Goal: Task Accomplishment & Management: Complete application form

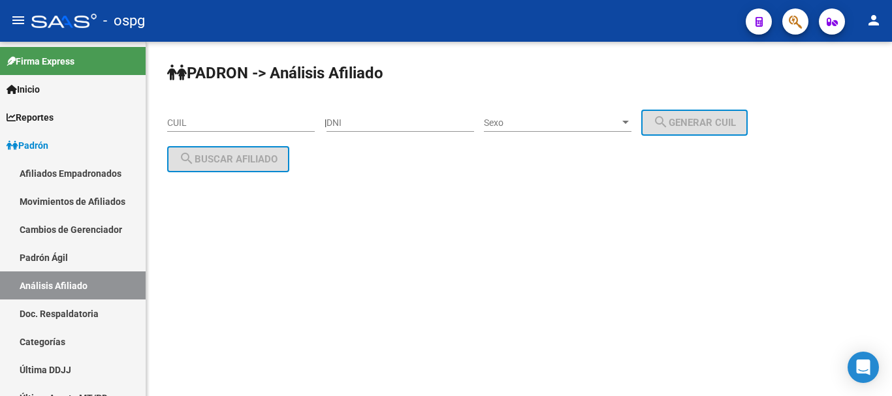
click at [418, 121] on input "DNI" at bounding box center [400, 123] width 148 height 11
paste input "41308776"
type input "41308776"
click at [539, 123] on span "Sexo" at bounding box center [552, 123] width 136 height 11
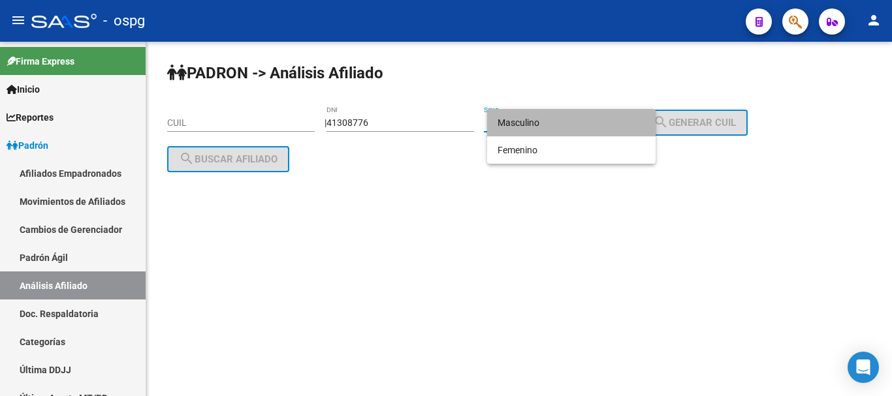
drag, startPoint x: 530, startPoint y: 124, endPoint x: 811, endPoint y: 144, distance: 281.4
click at [535, 124] on span "Masculino" at bounding box center [571, 122] width 148 height 27
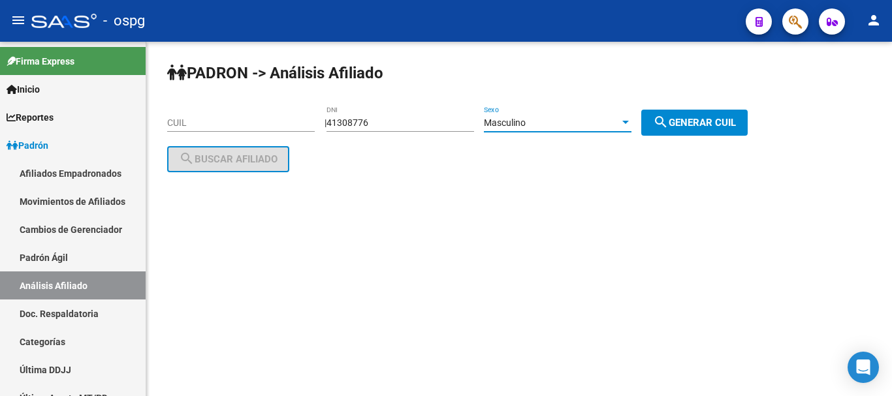
click at [728, 125] on span "search Generar CUIL" at bounding box center [694, 123] width 83 height 12
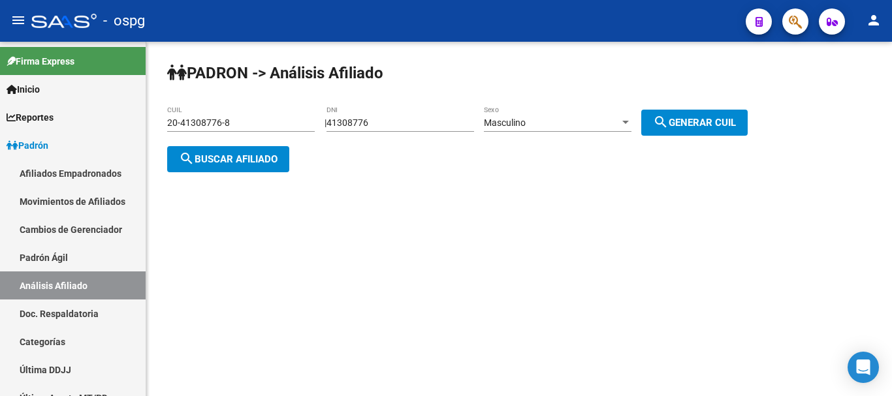
click at [251, 153] on span "search Buscar afiliado" at bounding box center [228, 159] width 99 height 12
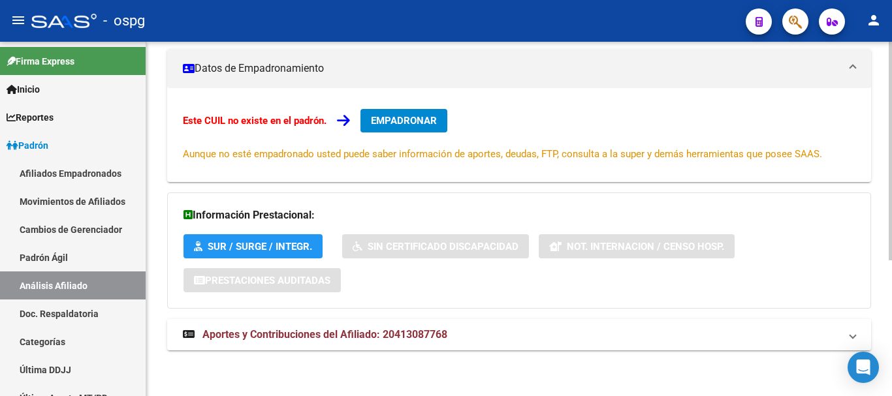
drag, startPoint x: 466, startPoint y: 331, endPoint x: 554, endPoint y: 299, distance: 93.1
click at [468, 331] on mat-panel-title "Aportes y Contribuciones del Afiliado: 20413087768" at bounding box center [511, 335] width 657 height 14
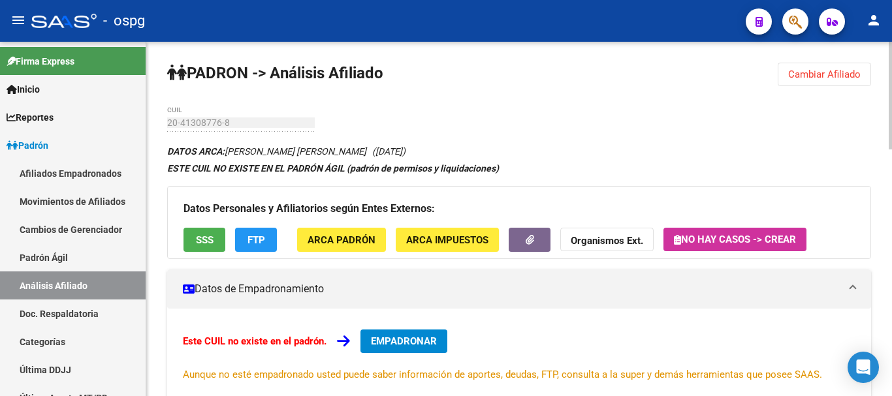
click at [836, 80] on span "Cambiar Afiliado" at bounding box center [824, 75] width 72 height 12
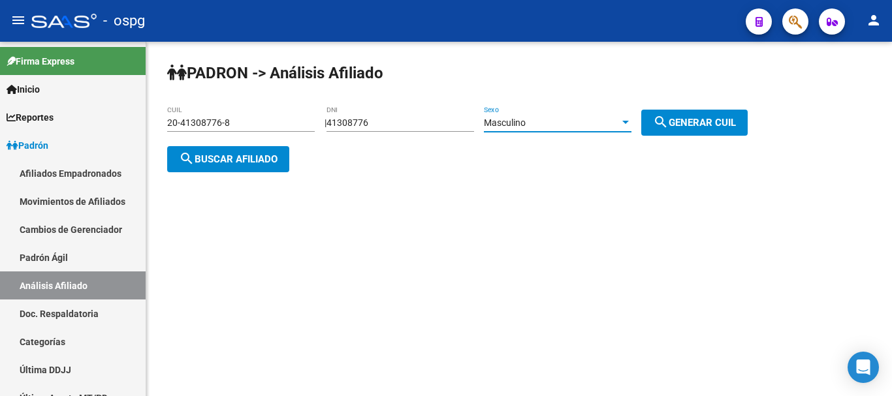
click at [577, 123] on div "Masculino" at bounding box center [552, 123] width 136 height 11
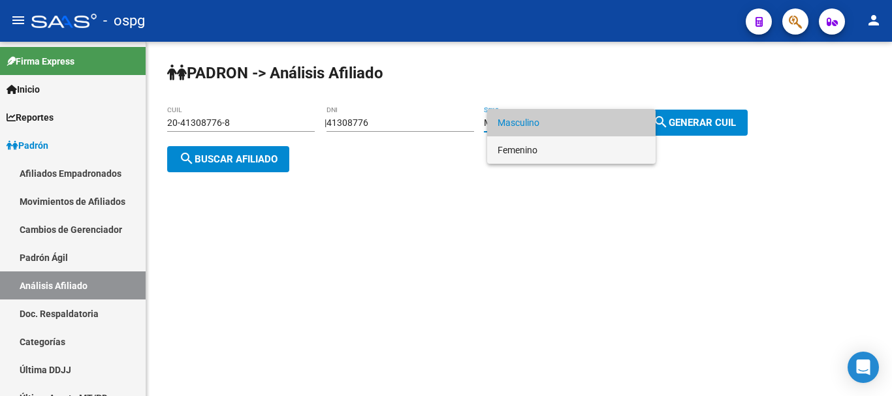
drag, startPoint x: 558, startPoint y: 145, endPoint x: 663, endPoint y: 134, distance: 105.0
click at [558, 144] on span "Femenino" at bounding box center [571, 149] width 148 height 27
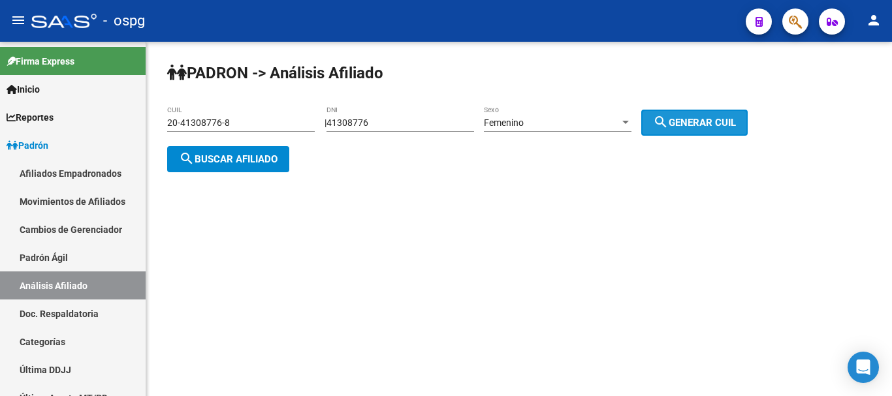
click at [692, 124] on span "search Generar CUIL" at bounding box center [694, 123] width 83 height 12
click at [225, 153] on span "search Buscar afiliado" at bounding box center [228, 159] width 99 height 12
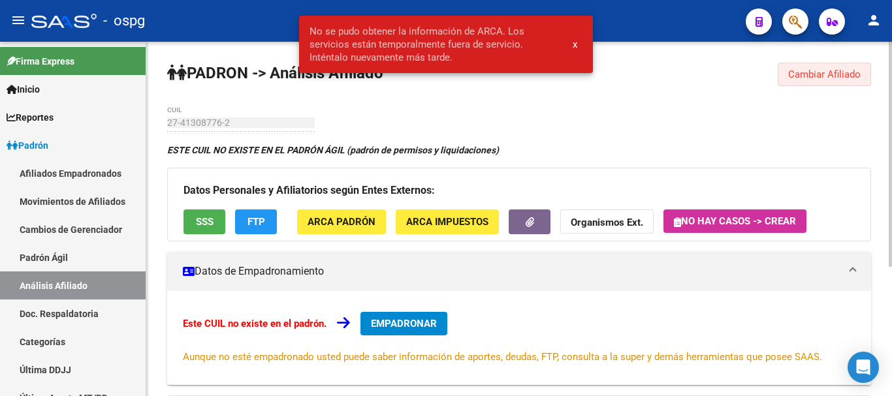
drag, startPoint x: 860, startPoint y: 63, endPoint x: 797, endPoint y: 78, distance: 64.6
click at [859, 65] on button "Cambiar Afiliado" at bounding box center [824, 75] width 93 height 24
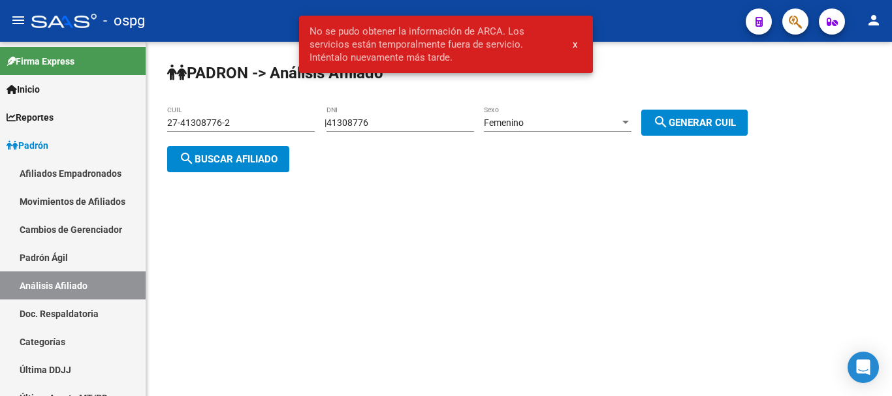
click at [539, 131] on div "Femenino Sexo" at bounding box center [558, 119] width 148 height 26
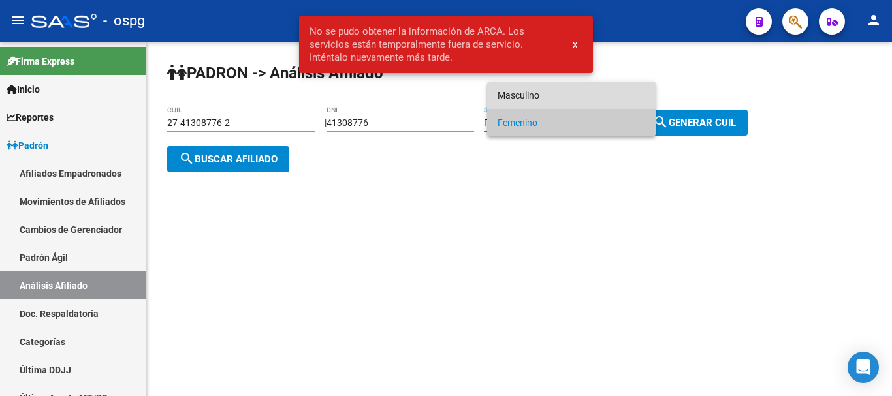
click at [523, 97] on span "Masculino" at bounding box center [571, 95] width 148 height 27
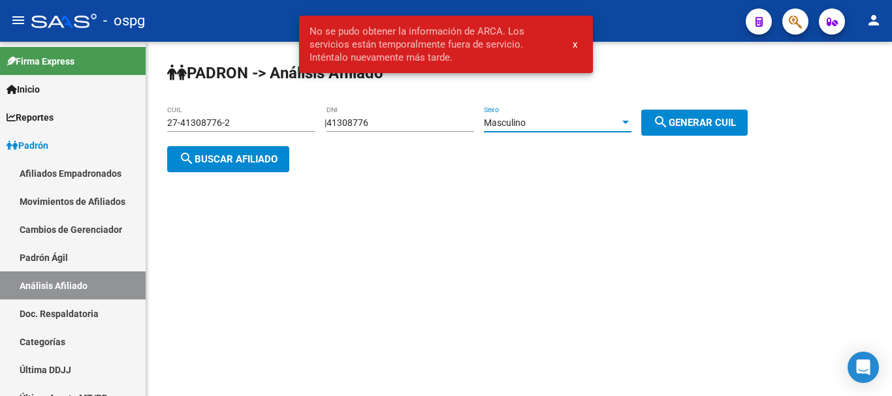
drag, startPoint x: 704, startPoint y: 126, endPoint x: 629, endPoint y: 125, distance: 74.4
click at [703, 125] on span "search Generar CUIL" at bounding box center [694, 123] width 83 height 12
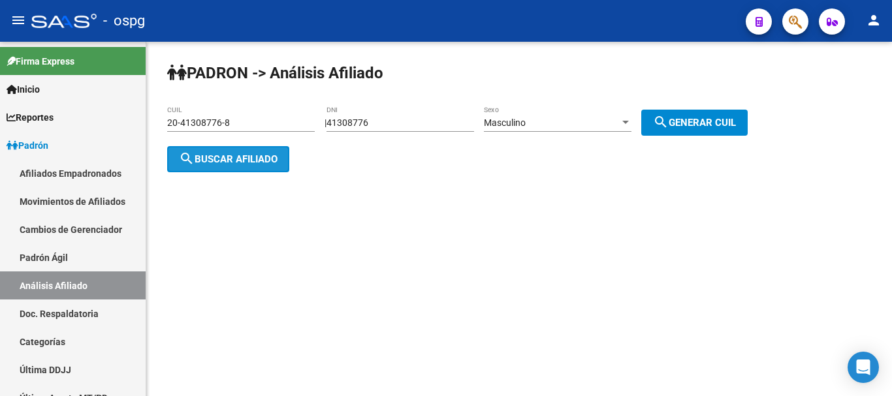
click at [219, 159] on span "search Buscar afiliado" at bounding box center [228, 159] width 99 height 12
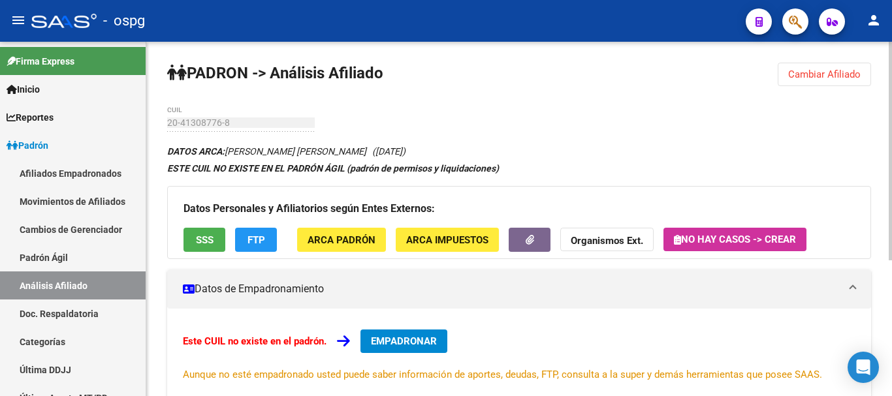
click at [200, 247] on button "SSS" at bounding box center [204, 240] width 42 height 24
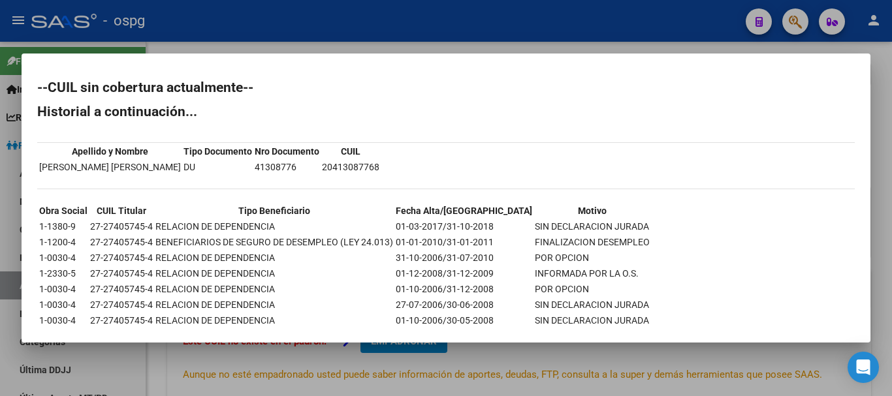
click at [882, 140] on div at bounding box center [446, 198] width 892 height 396
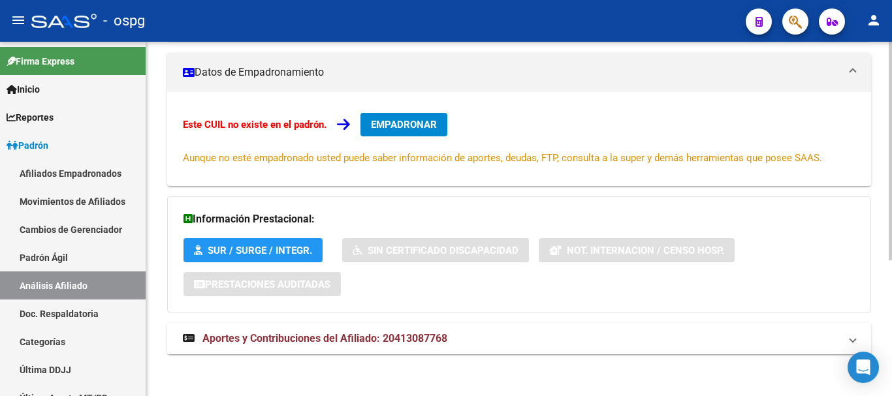
scroll to position [221, 0]
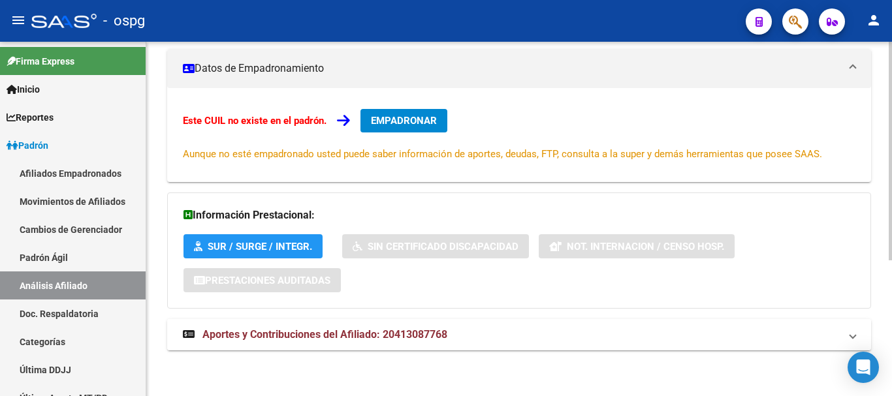
click at [311, 343] on mat-expansion-panel-header "Aportes y Contribuciones del Afiliado: 20413087768" at bounding box center [519, 334] width 704 height 31
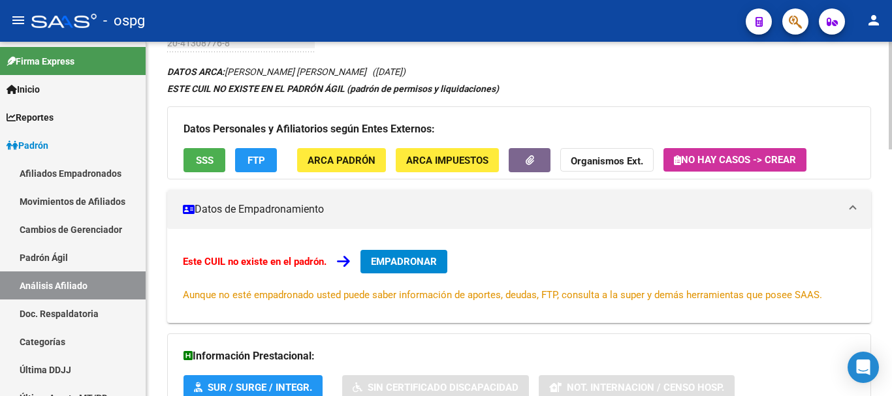
scroll to position [0, 0]
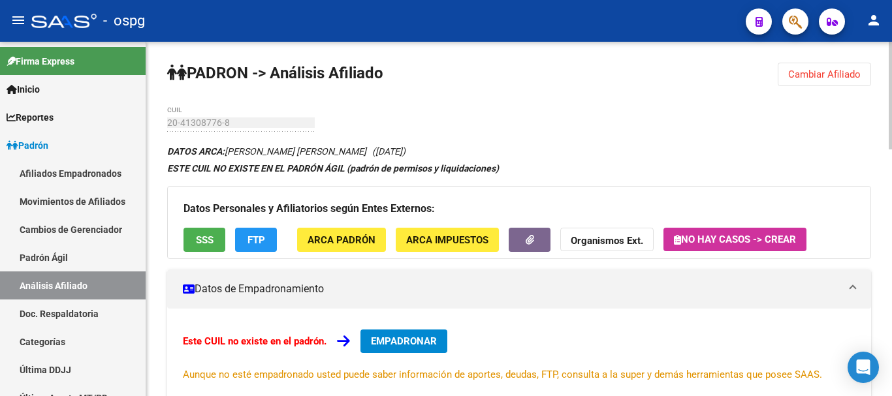
click at [257, 237] on span "FTP" at bounding box center [256, 240] width 18 height 12
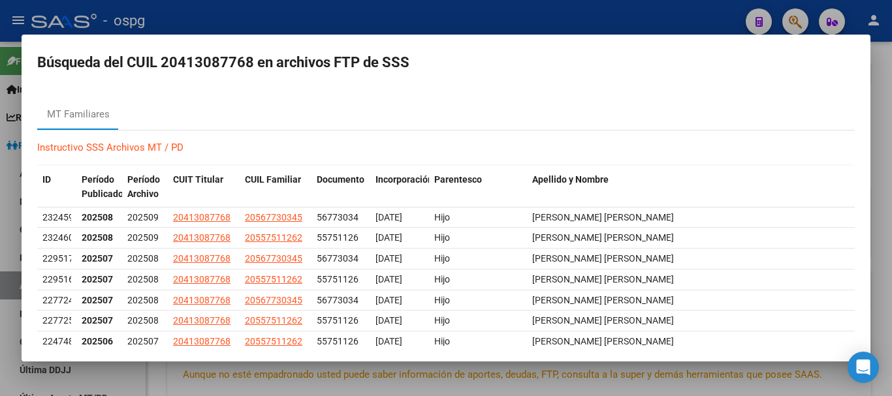
click at [882, 138] on div at bounding box center [446, 198] width 892 height 396
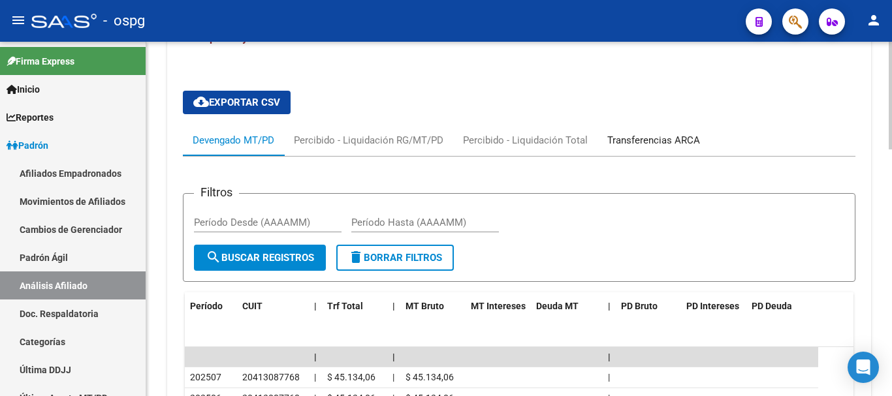
click at [686, 138] on div "Transferencias ARCA" at bounding box center [653, 140] width 93 height 14
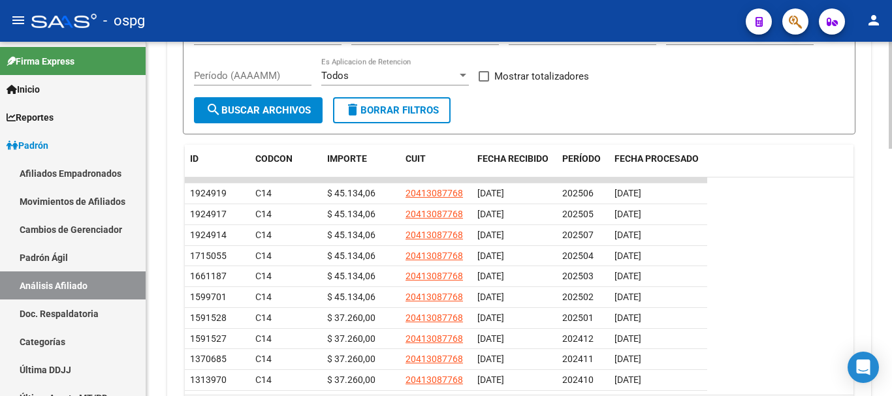
scroll to position [718, 0]
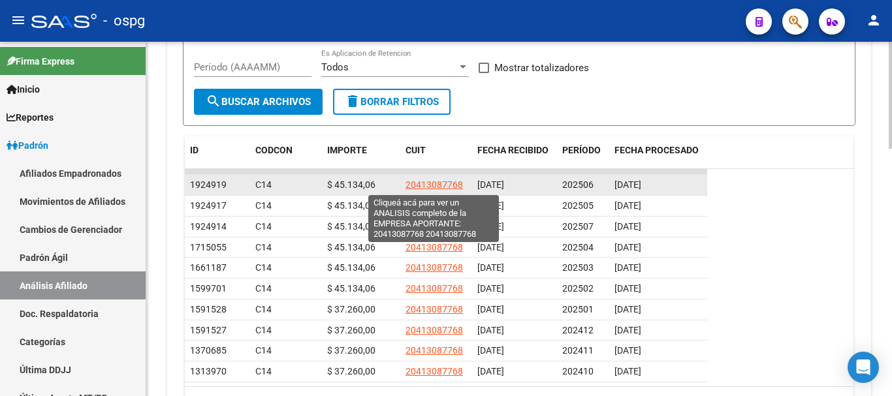
click at [433, 187] on span "20413087768" at bounding box center [433, 185] width 57 height 10
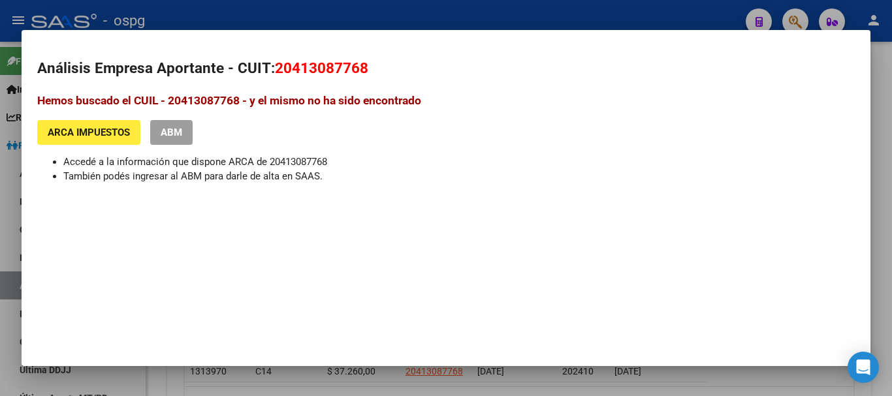
click at [891, 160] on div at bounding box center [446, 198] width 892 height 396
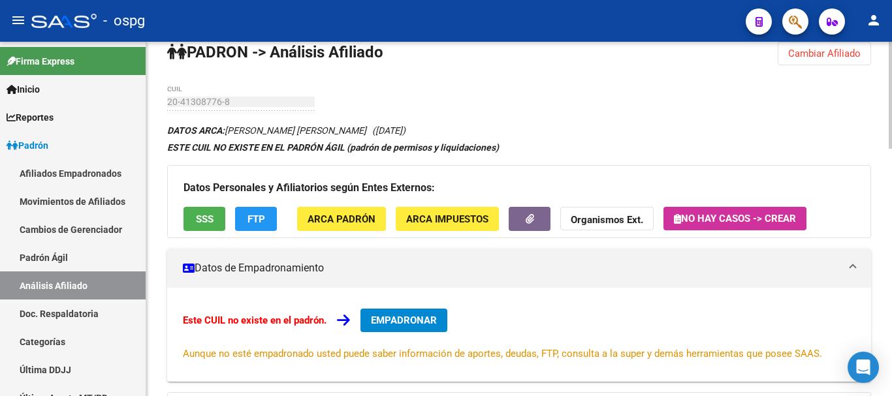
scroll to position [0, 0]
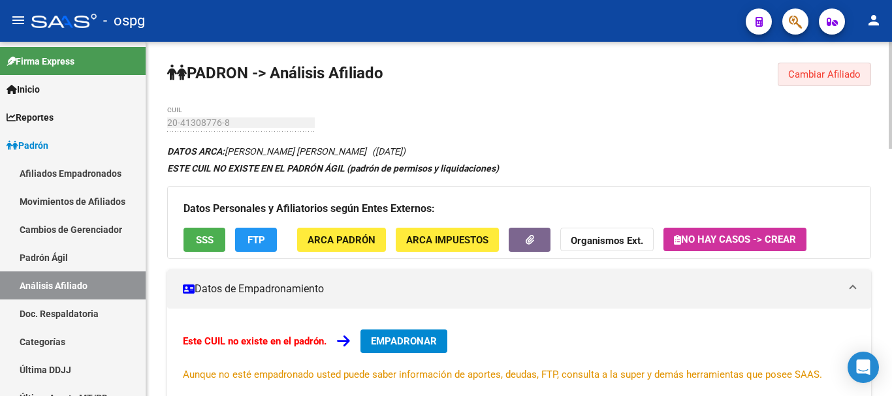
drag, startPoint x: 852, startPoint y: 73, endPoint x: 334, endPoint y: 108, distance: 519.5
click at [852, 74] on span "Cambiar Afiliado" at bounding box center [824, 75] width 72 height 12
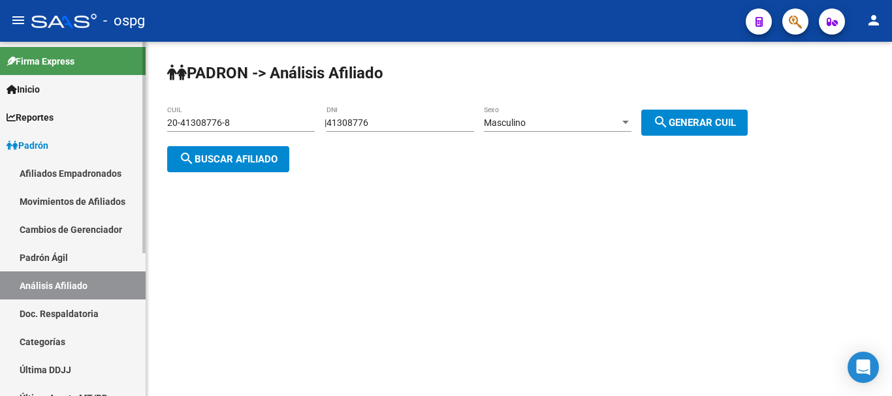
drag, startPoint x: 283, startPoint y: 127, endPoint x: 41, endPoint y: 111, distance: 242.1
click at [41, 111] on mat-sidenav-container "Firma Express Inicio Calendario SSS Instructivos Contacto OS Reportes Ingresos …" at bounding box center [446, 219] width 892 height 355
paste input "20270613-5"
click at [258, 158] on span "search Buscar afiliado" at bounding box center [228, 159] width 99 height 12
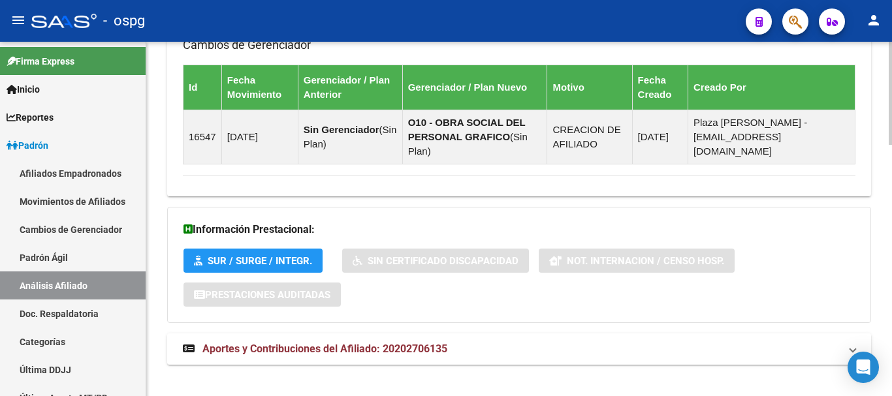
click at [314, 343] on span "Aportes y Contribuciones del Afiliado: 20202706135" at bounding box center [324, 349] width 245 height 12
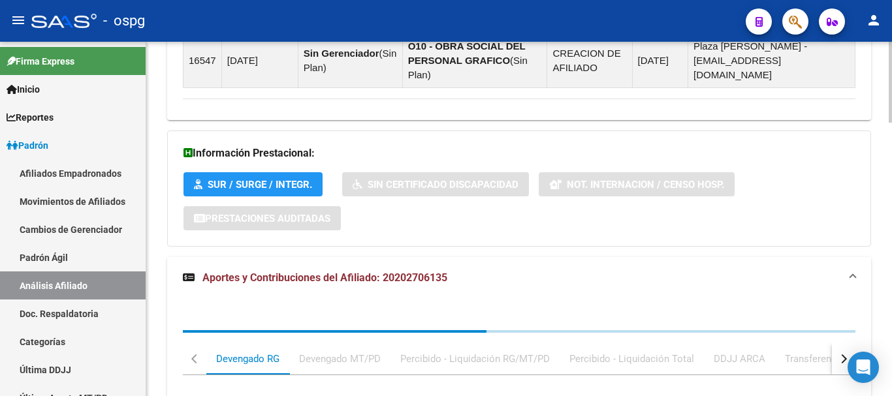
scroll to position [1201, 0]
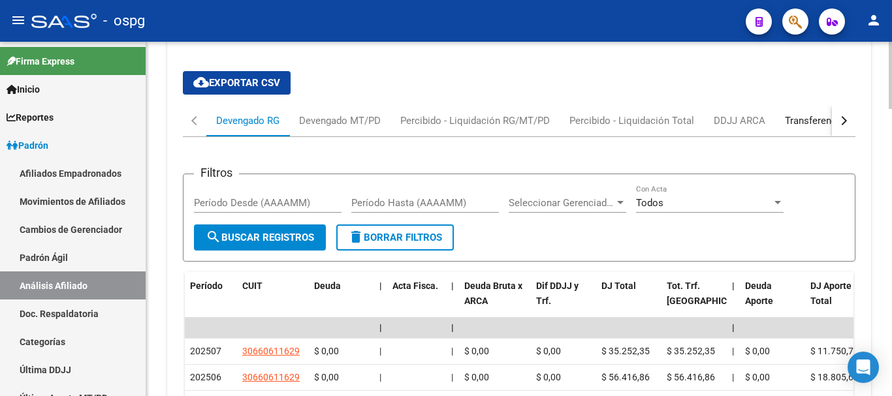
click at [819, 114] on div "Transferencias ARCA" at bounding box center [831, 121] width 93 height 14
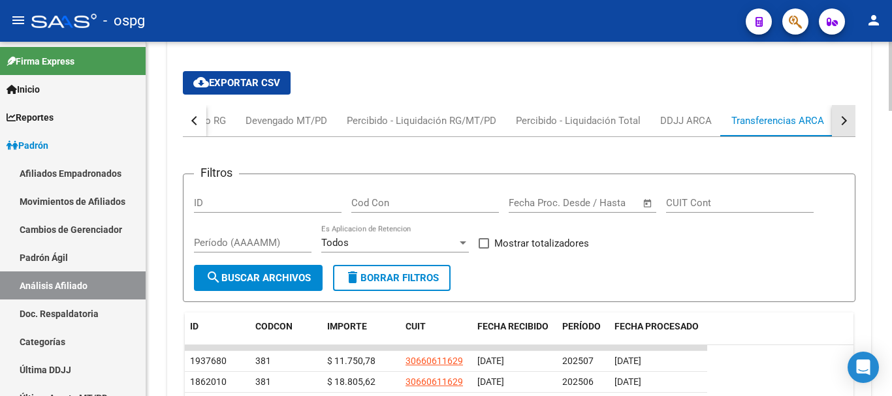
click at [838, 116] on div "button" at bounding box center [842, 120] width 9 height 9
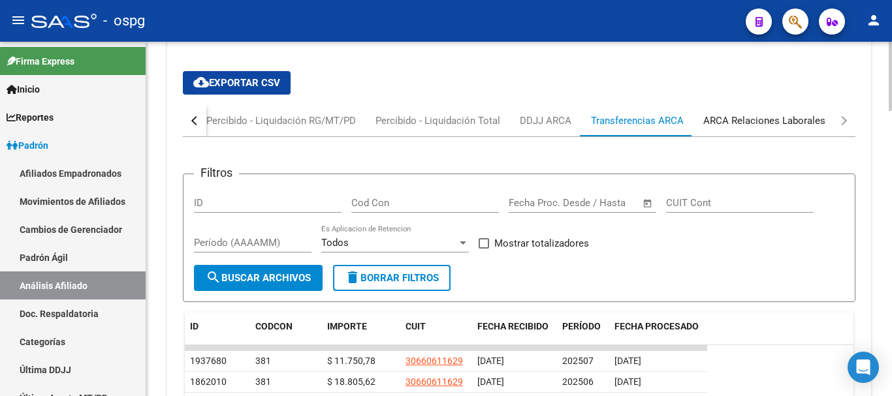
click at [812, 114] on div "ARCA Relaciones Laborales" at bounding box center [764, 121] width 122 height 14
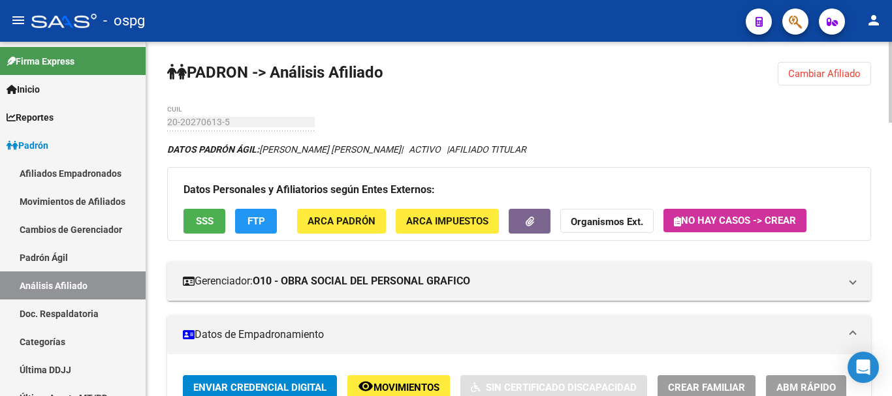
scroll to position [0, 0]
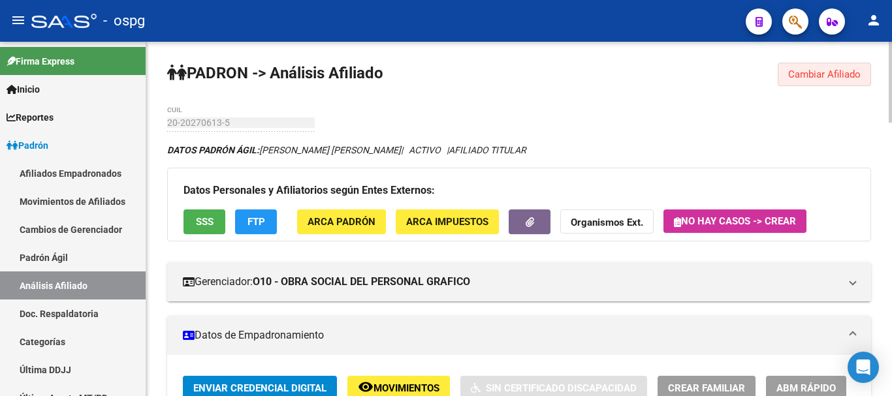
click at [824, 77] on span "Cambiar Afiliado" at bounding box center [824, 75] width 72 height 12
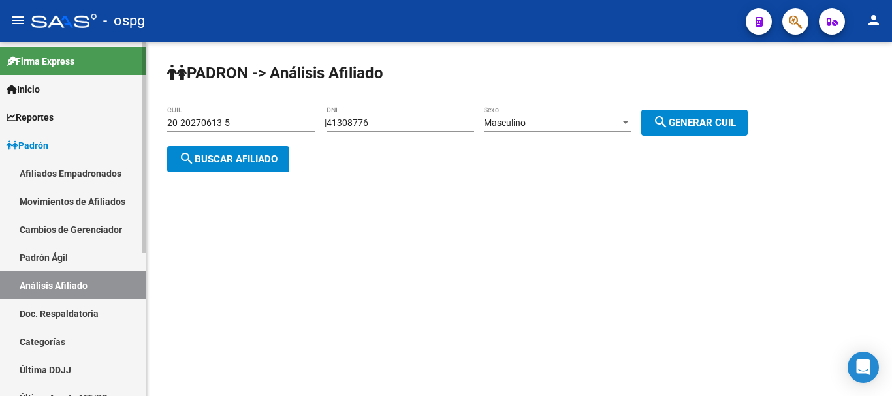
drag, startPoint x: 272, startPoint y: 120, endPoint x: 13, endPoint y: 119, distance: 258.5
click at [3, 120] on mat-sidenav-container "Firma Express Inicio Calendario SSS Instructivos Contacto OS Reportes Ingresos …" at bounding box center [446, 219] width 892 height 355
paste input "7-06282446-3"
type input "27-06282446-3"
drag, startPoint x: 234, startPoint y: 165, endPoint x: 221, endPoint y: 166, distance: 13.7
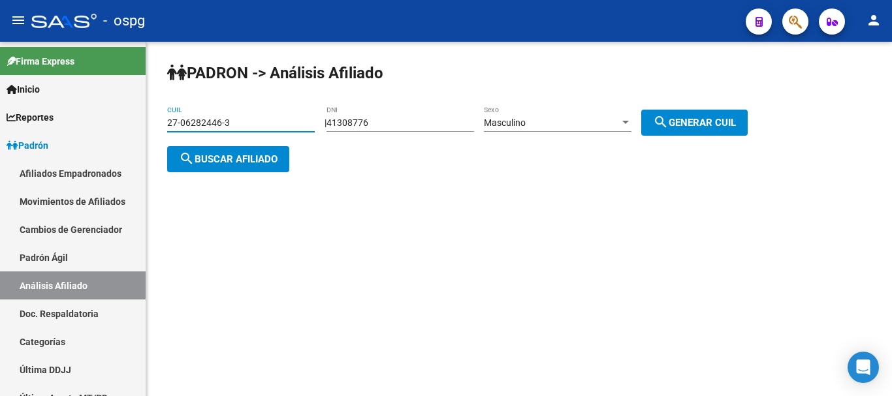
click at [221, 166] on button "search Buscar afiliado" at bounding box center [228, 159] width 122 height 26
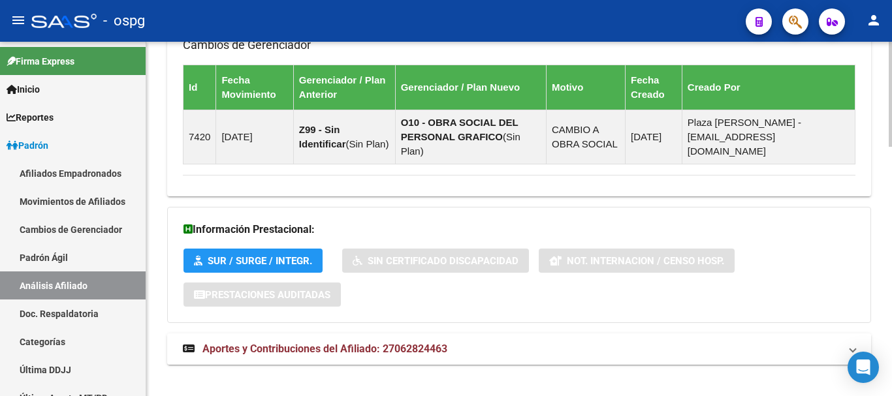
click at [398, 343] on span "Aportes y Contribuciones del Afiliado: 27062824463" at bounding box center [324, 349] width 245 height 12
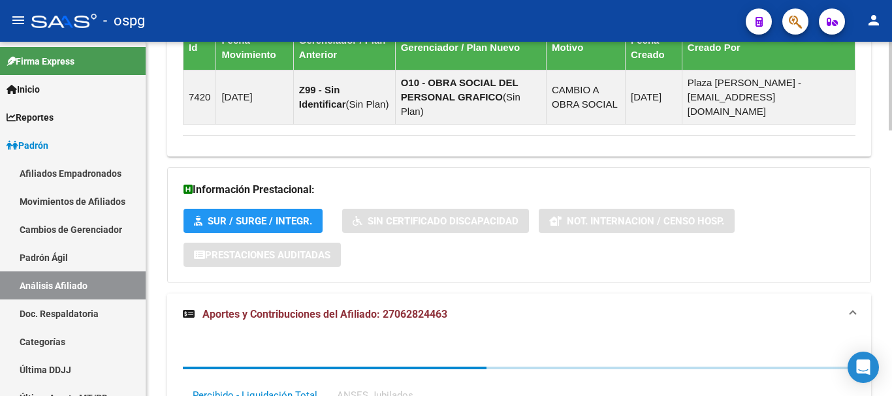
scroll to position [917, 0]
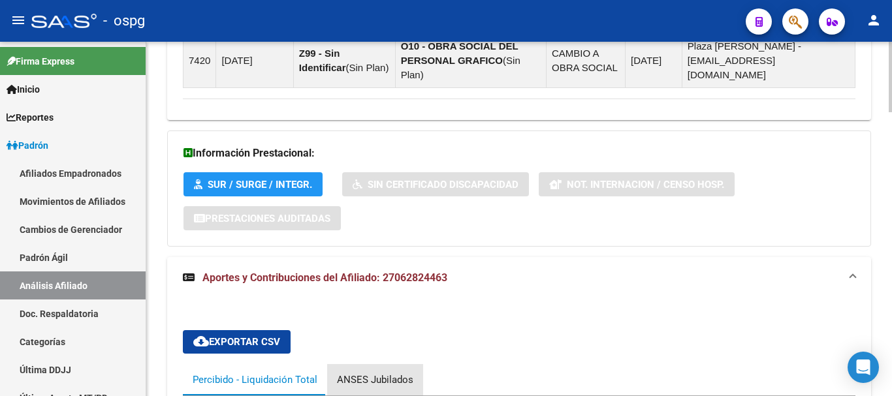
click at [390, 373] on div "ANSES Jubilados" at bounding box center [375, 380] width 76 height 14
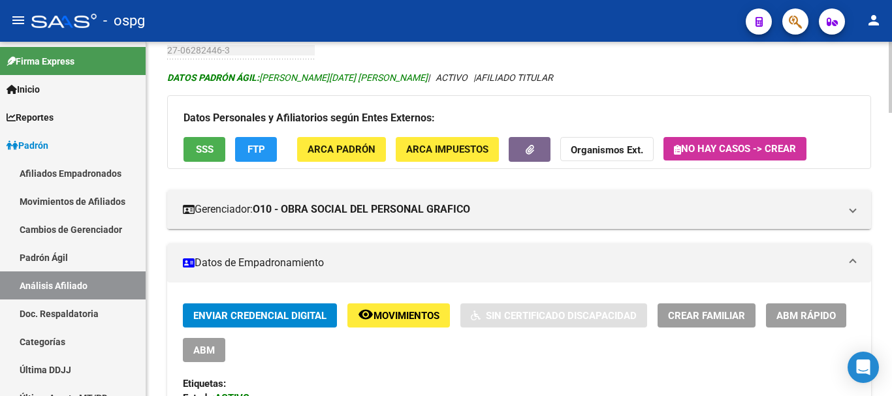
scroll to position [69, 0]
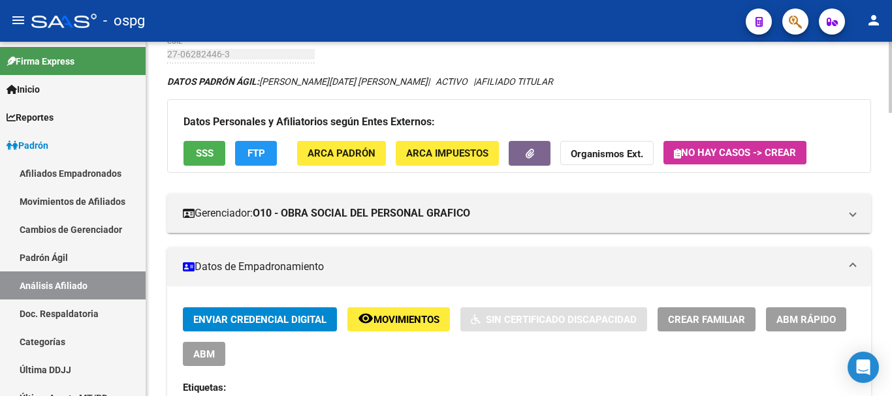
click at [624, 160] on strong "Organismos Ext." at bounding box center [607, 155] width 72 height 12
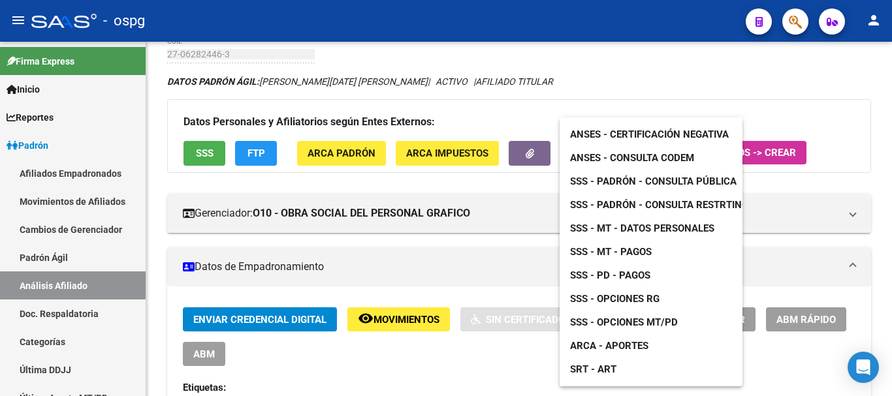
click at [686, 161] on span "ANSES - Consulta CODEM" at bounding box center [632, 158] width 124 height 12
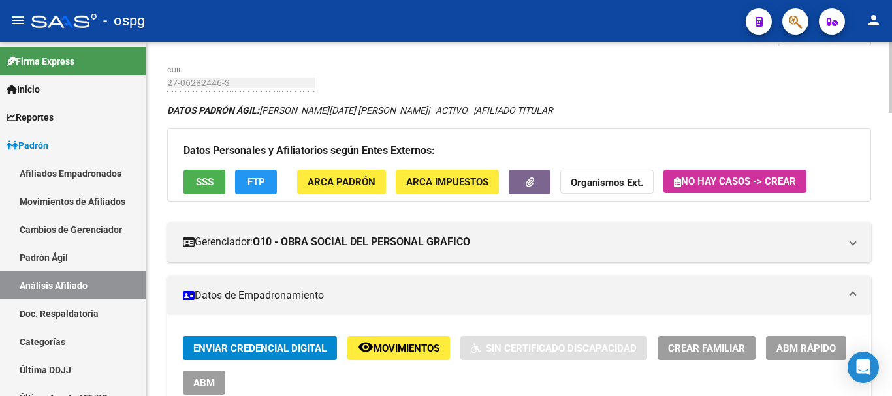
scroll to position [0, 0]
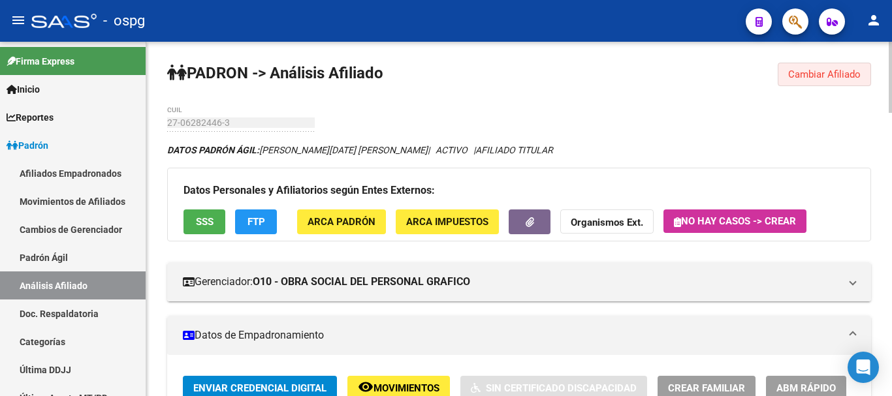
drag, startPoint x: 817, startPoint y: 70, endPoint x: 697, endPoint y: 80, distance: 121.2
click at [818, 70] on span "Cambiar Afiliado" at bounding box center [824, 75] width 72 height 12
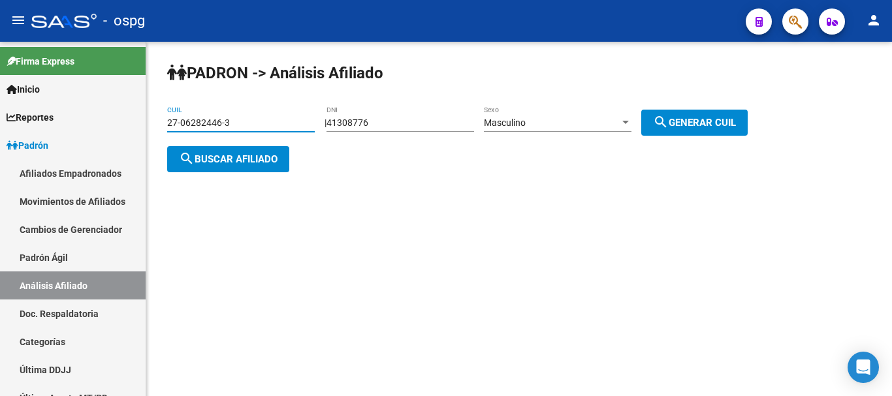
drag, startPoint x: 250, startPoint y: 120, endPoint x: 234, endPoint y: 123, distance: 16.6
click at [180, 115] on div "27-06282446-3 CUIL" at bounding box center [241, 119] width 148 height 26
click at [252, 118] on input "27-06282446-3" at bounding box center [241, 123] width 148 height 11
drag, startPoint x: 257, startPoint y: 122, endPoint x: 319, endPoint y: 167, distance: 77.2
click at [257, 122] on input "27-06282446-3" at bounding box center [241, 123] width 148 height 11
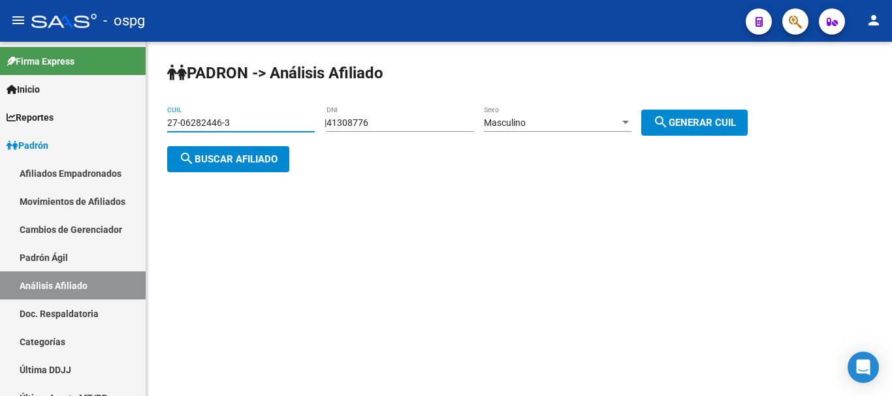
click at [326, 180] on div "[PERSON_NAME] -> Análisis Afiliado 27-06282446-3 CUIL | 41308776 DNI Masculino …" at bounding box center [519, 128] width 746 height 172
drag, startPoint x: 248, startPoint y: 123, endPoint x: 5, endPoint y: 103, distance: 243.7
click at [5, 103] on mat-sidenav-container "Firma Express Inicio Calendario SSS Instructivos Contacto OS Reportes Ingresos …" at bounding box center [446, 219] width 892 height 355
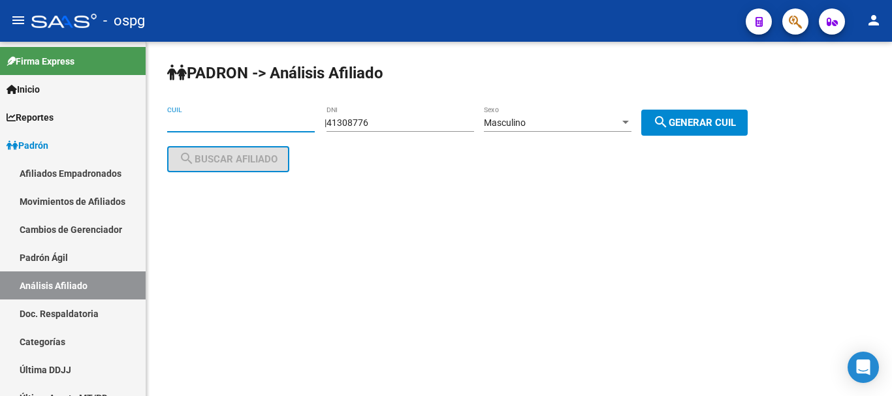
paste input "20-14056279-4"
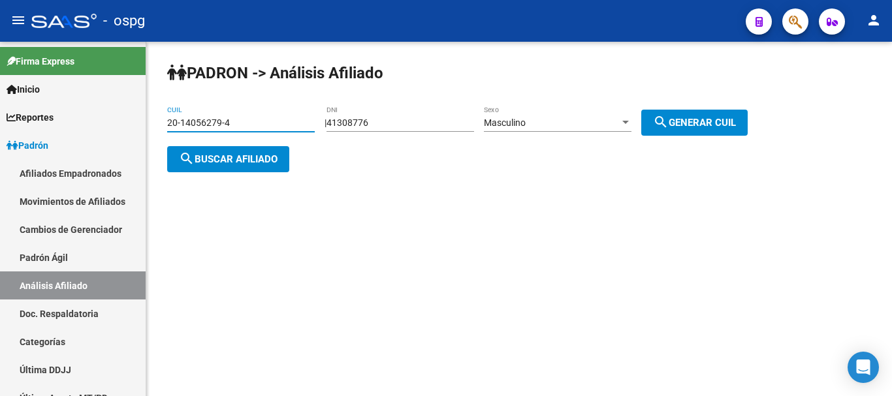
click at [236, 153] on span "search Buscar afiliado" at bounding box center [228, 159] width 99 height 12
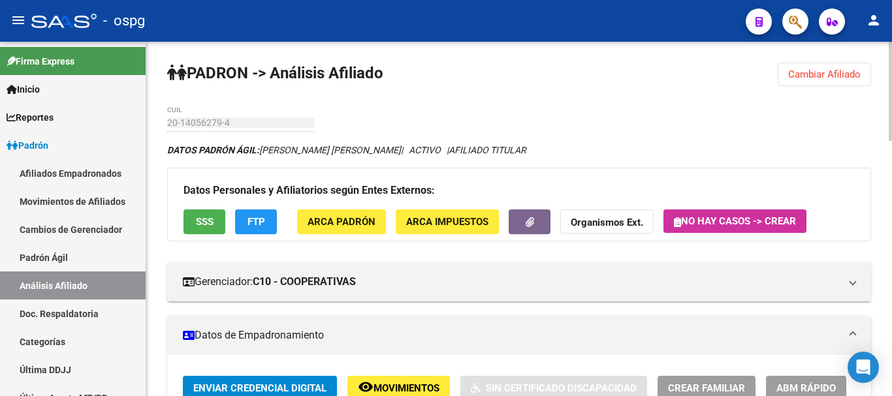
click at [206, 222] on span "SSS" at bounding box center [205, 223] width 18 height 12
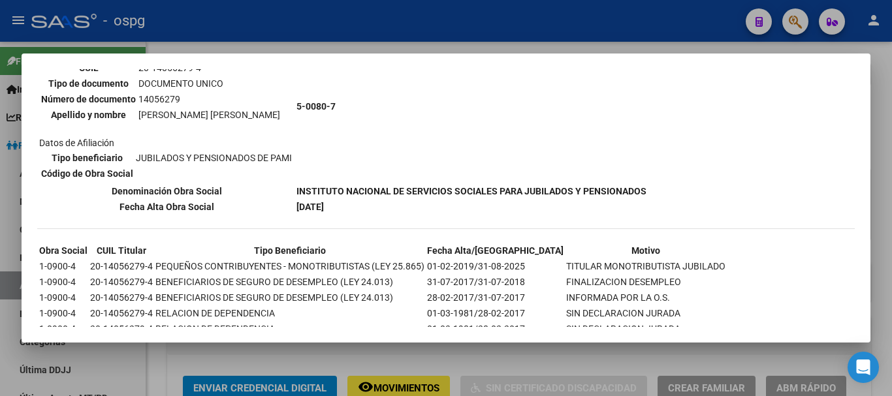
scroll to position [131, 0]
click at [875, 189] on div at bounding box center [446, 198] width 892 height 396
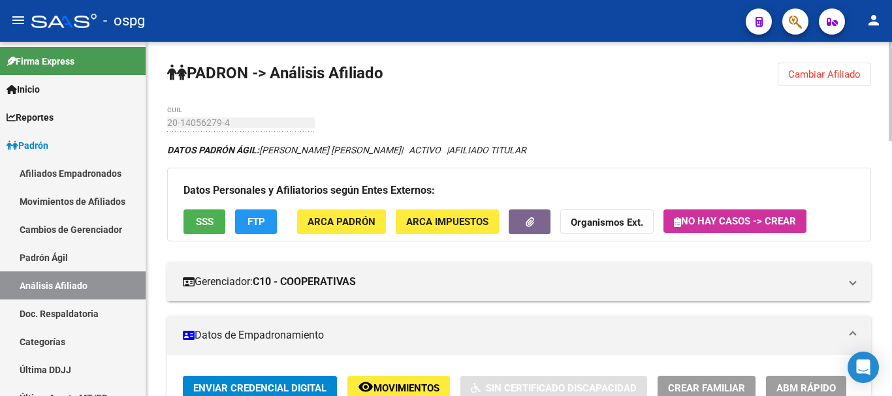
click at [187, 221] on button "SSS" at bounding box center [204, 222] width 42 height 24
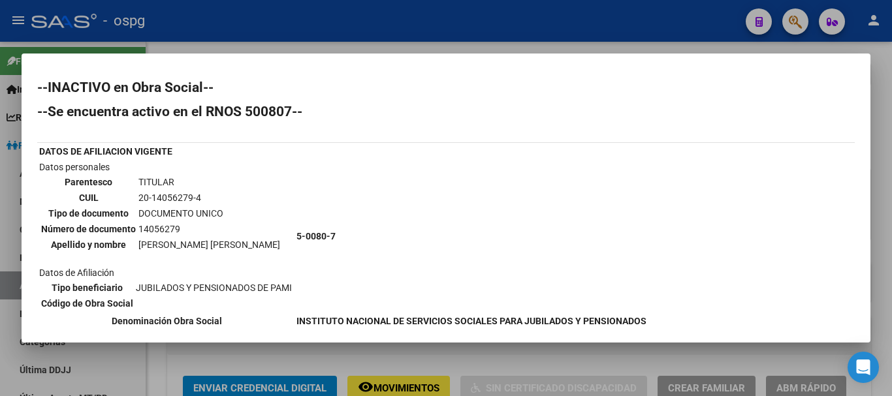
click at [889, 124] on div at bounding box center [446, 198] width 892 height 396
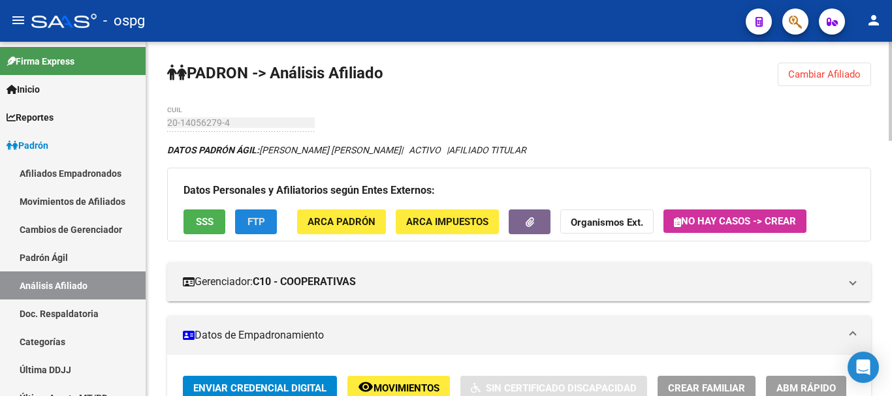
click at [263, 223] on span "FTP" at bounding box center [256, 223] width 18 height 12
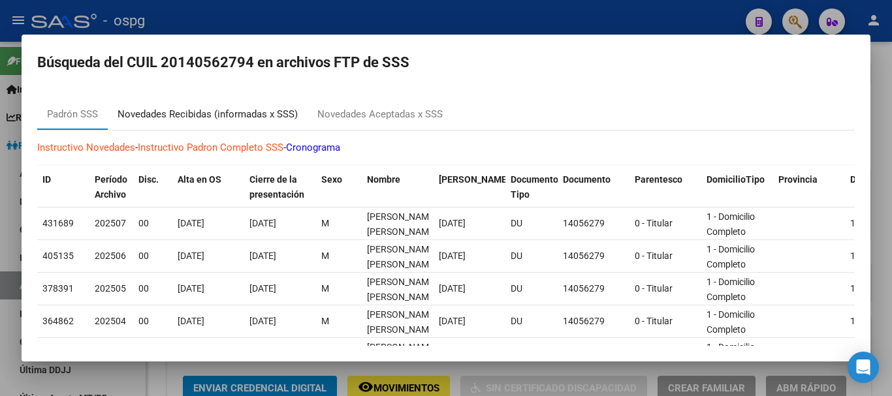
click at [244, 159] on mat-tab-group "[PERSON_NAME] SSS Novedades Recibidas (informadas x SSS) Novedades Aceptadas x …" at bounding box center [445, 340] width 817 height 483
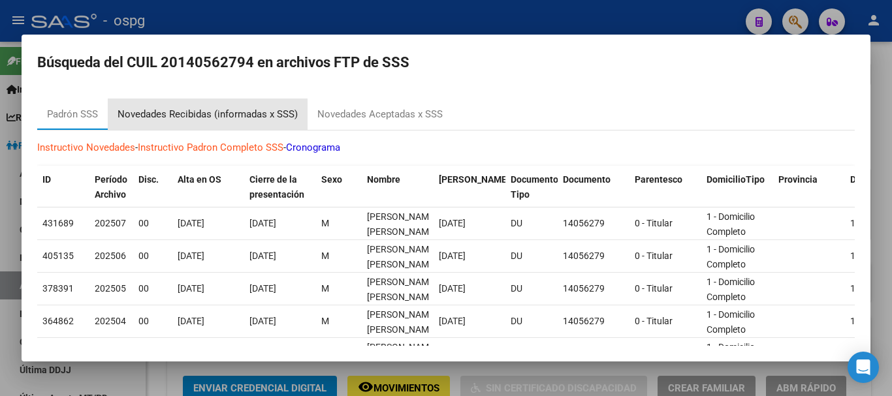
click at [243, 120] on div "Novedades Recibidas (informadas x SSS)" at bounding box center [208, 114] width 180 height 15
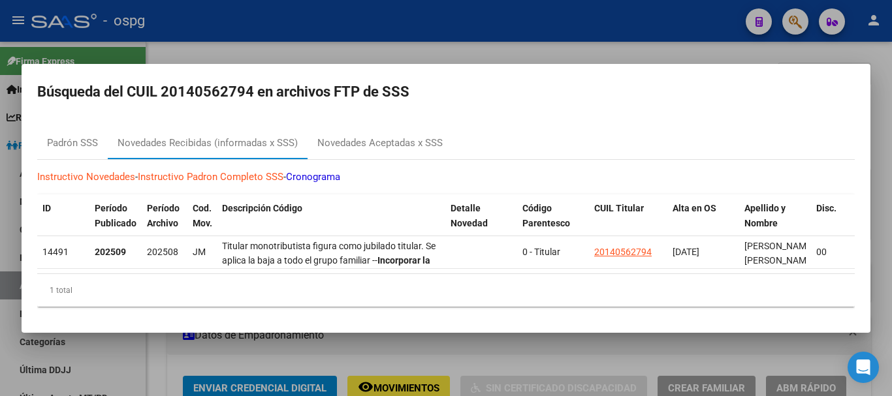
click at [886, 121] on div at bounding box center [446, 198] width 892 height 396
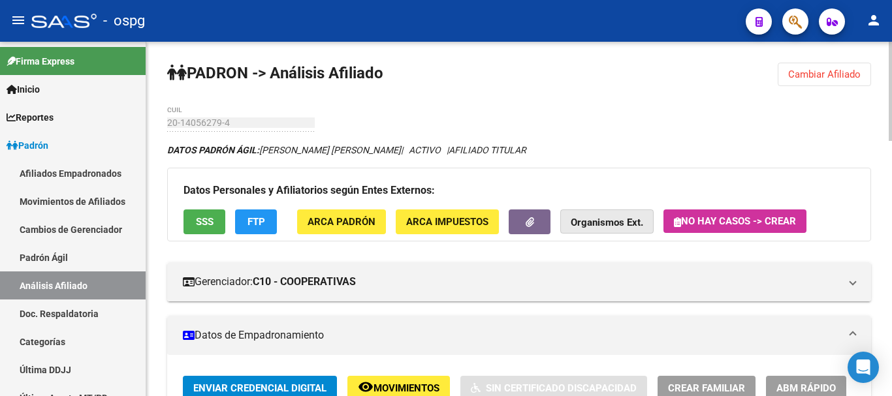
click at [599, 227] on strong "Organismos Ext." at bounding box center [607, 223] width 72 height 12
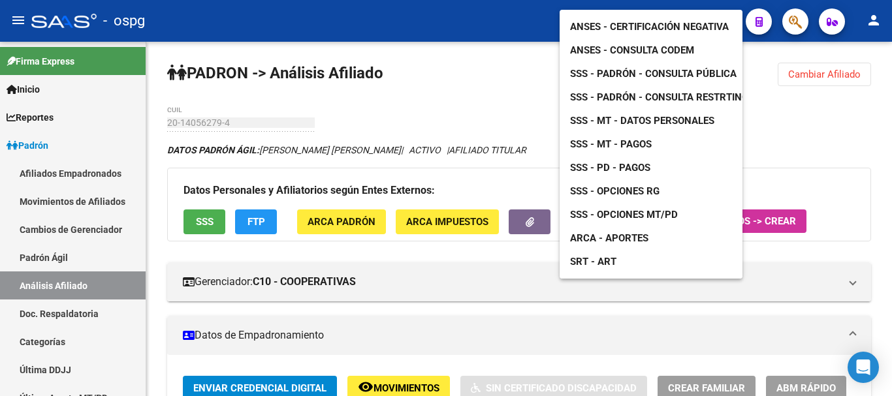
click at [670, 44] on span "ANSES - Consulta CODEM" at bounding box center [632, 50] width 124 height 12
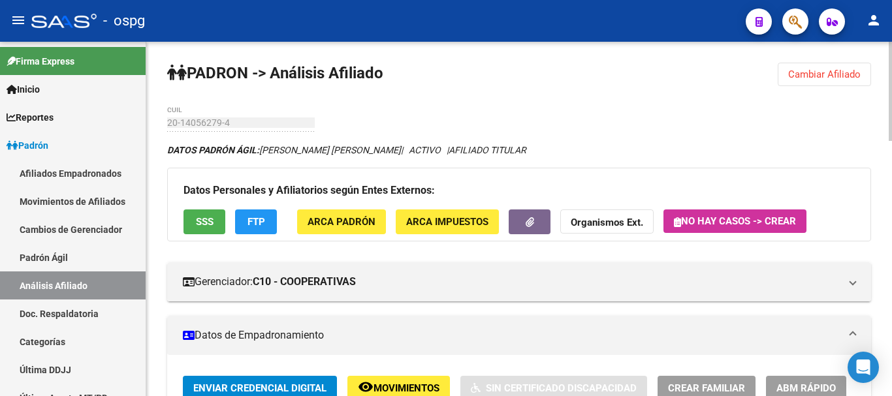
click at [818, 74] on span "Cambiar Afiliado" at bounding box center [824, 75] width 72 height 12
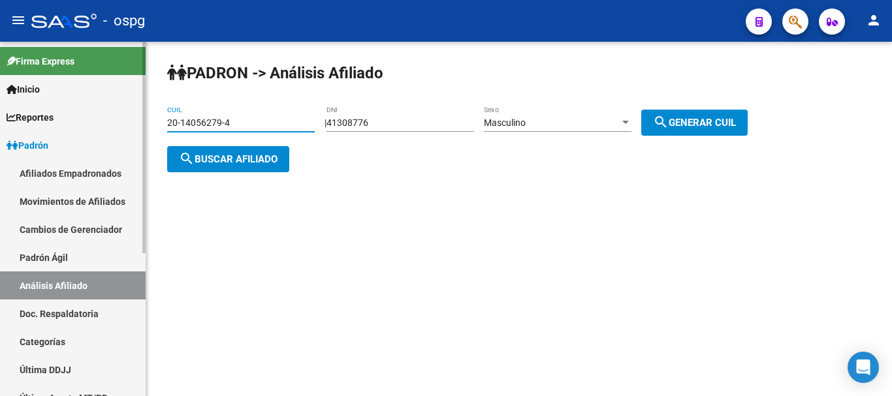
drag, startPoint x: 270, startPoint y: 124, endPoint x: 46, endPoint y: 99, distance: 224.7
click at [46, 99] on mat-sidenav-container "Firma Express Inicio Calendario SSS Instructivos Contacto OS Reportes Ingresos …" at bounding box center [446, 219] width 892 height 355
paste input "3935204-2"
click at [262, 163] on span "search Buscar afiliado" at bounding box center [228, 159] width 99 height 12
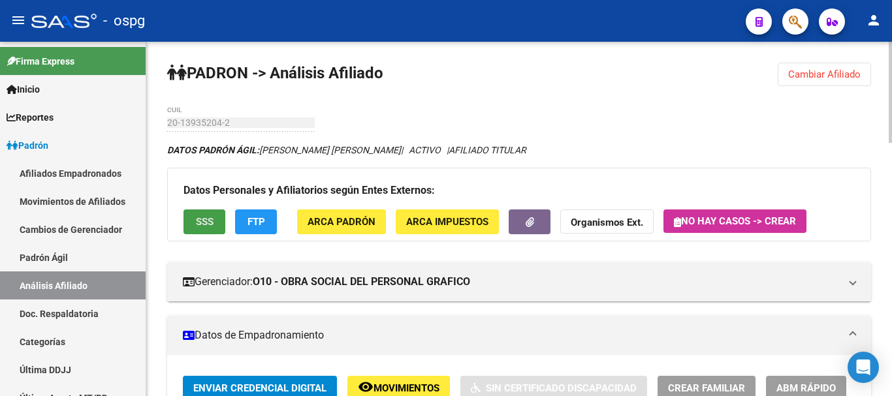
click at [202, 224] on span "SSS" at bounding box center [205, 223] width 18 height 12
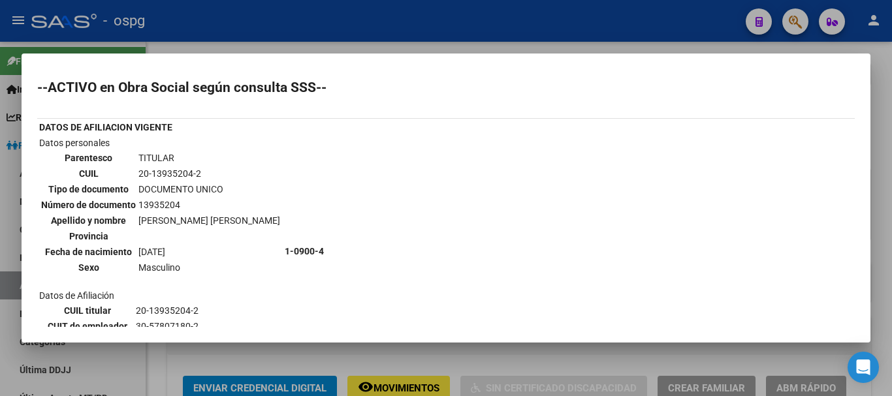
click at [883, 174] on div at bounding box center [446, 198] width 892 height 396
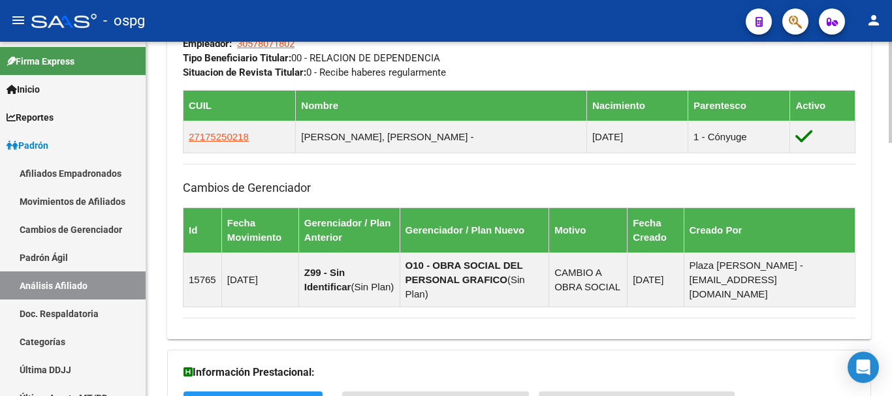
scroll to position [890, 0]
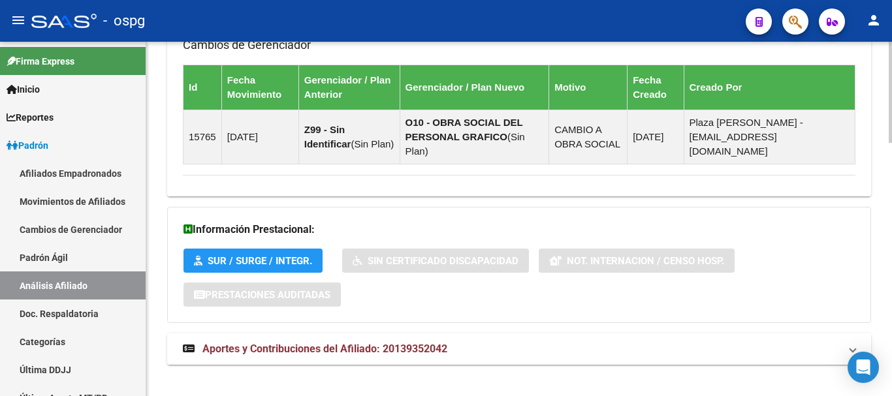
click at [579, 334] on mat-expansion-panel-header "Aportes y Contribuciones del Afiliado: 20139352042" at bounding box center [519, 349] width 704 height 31
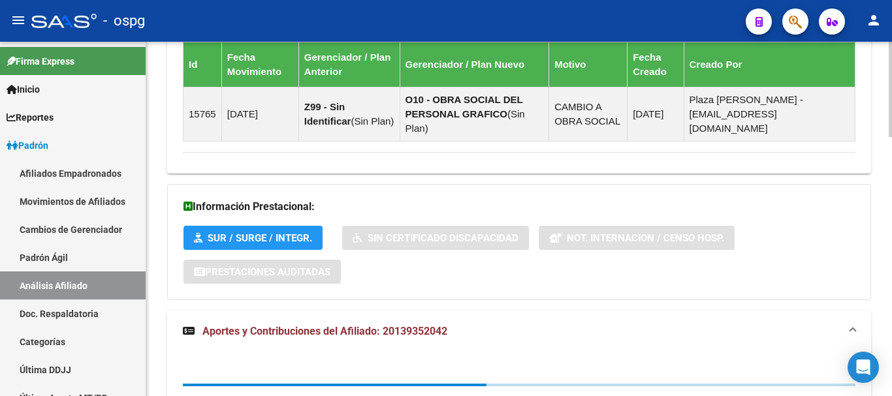
scroll to position [966, 0]
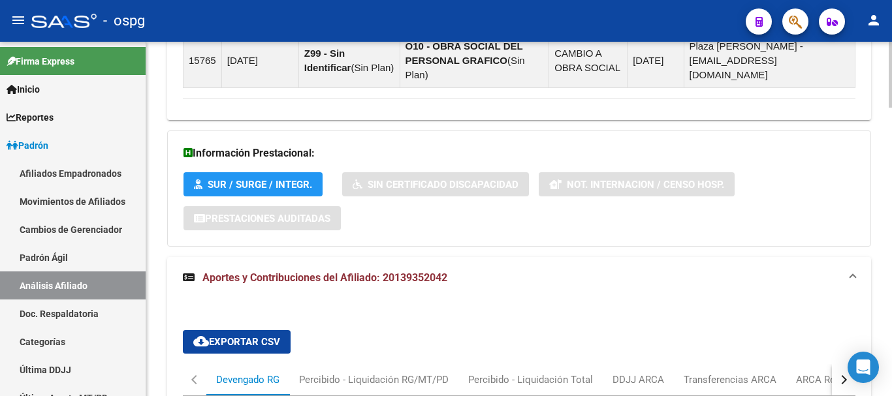
click at [844, 375] on div "button" at bounding box center [842, 379] width 9 height 9
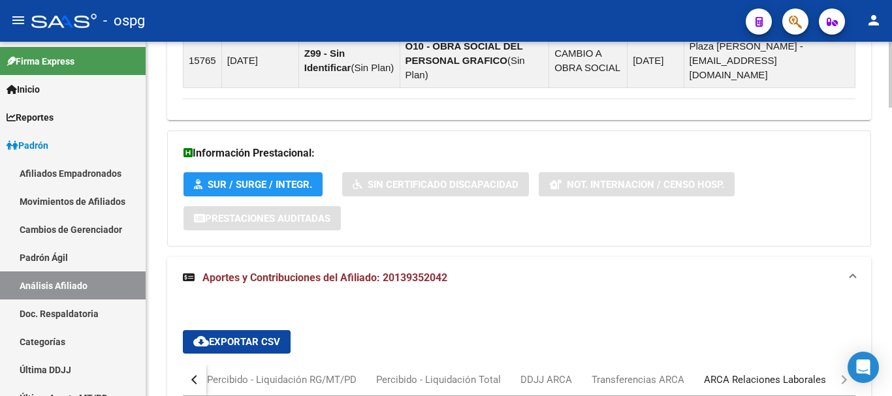
click at [793, 373] on div "ARCA Relaciones Laborales" at bounding box center [765, 380] width 122 height 14
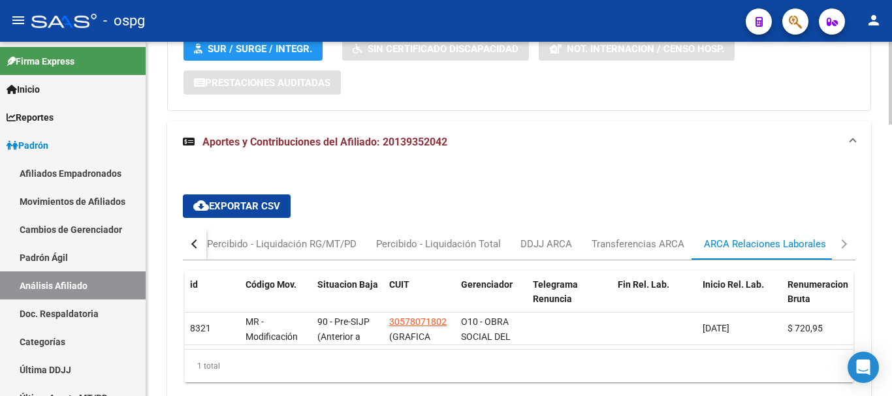
scroll to position [1161, 0]
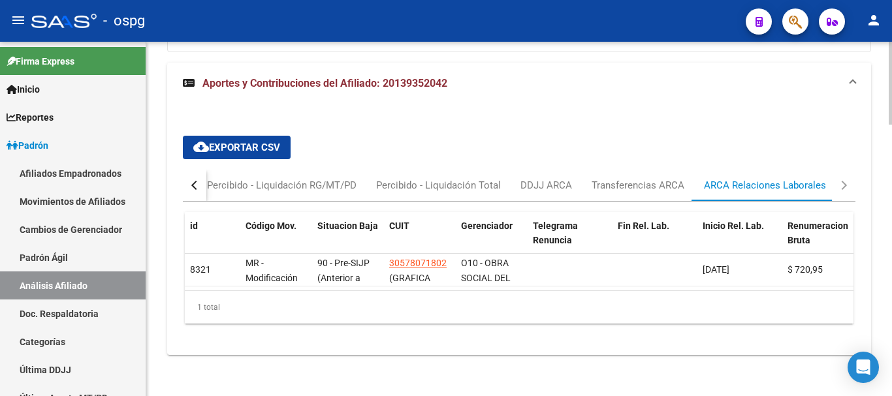
click at [486, 347] on div "cloud_download Exportar CSV Devengado RG Percibido - Liquidación RG/MT/PD Perci…" at bounding box center [519, 229] width 704 height 251
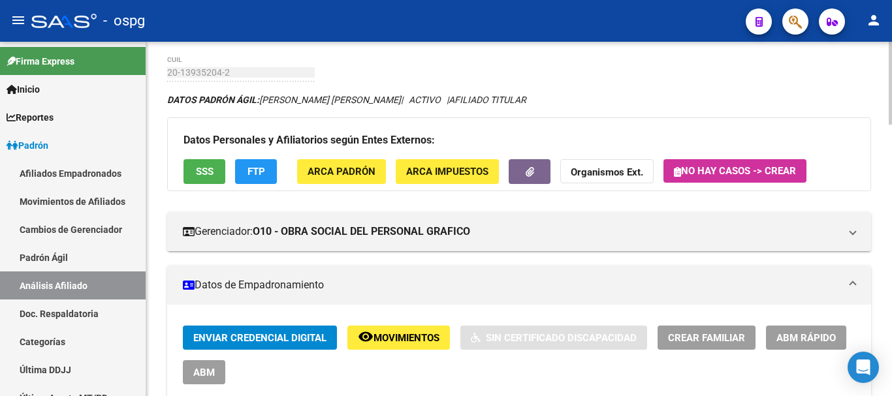
scroll to position [0, 0]
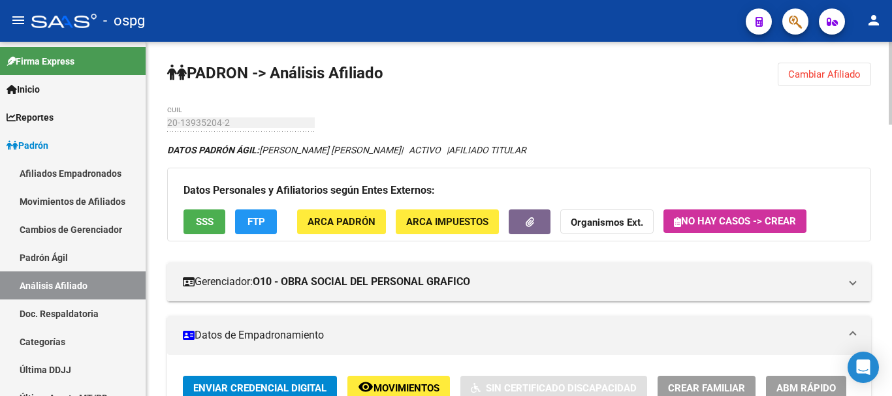
click at [845, 71] on span "Cambiar Afiliado" at bounding box center [824, 75] width 72 height 12
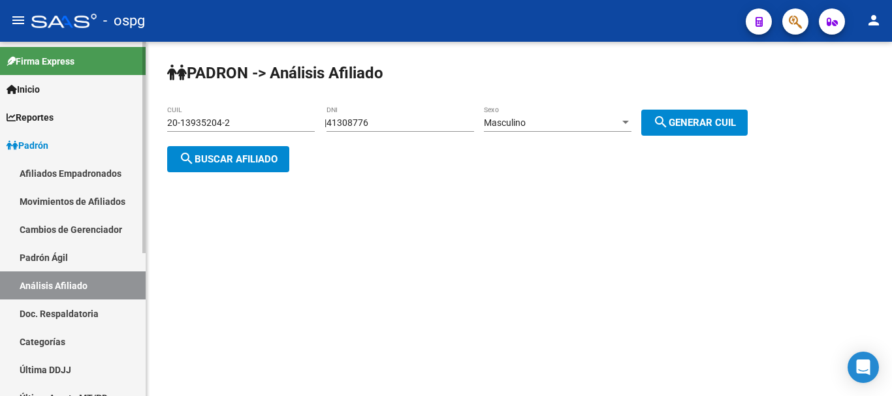
drag, startPoint x: 232, startPoint y: 125, endPoint x: 82, endPoint y: 119, distance: 150.3
click at [82, 119] on mat-sidenav-container "Firma Express Inicio Calendario SSS Instructivos Contacto OS Reportes Ingresos …" at bounding box center [446, 219] width 892 height 355
paste input "6353556-5"
type input "20-16353556-5"
click at [268, 174] on div "[PERSON_NAME] -> Análisis Afiliado 20-16353556-5 CUIL | 41308776 DNI Masculino …" at bounding box center [519, 128] width 746 height 172
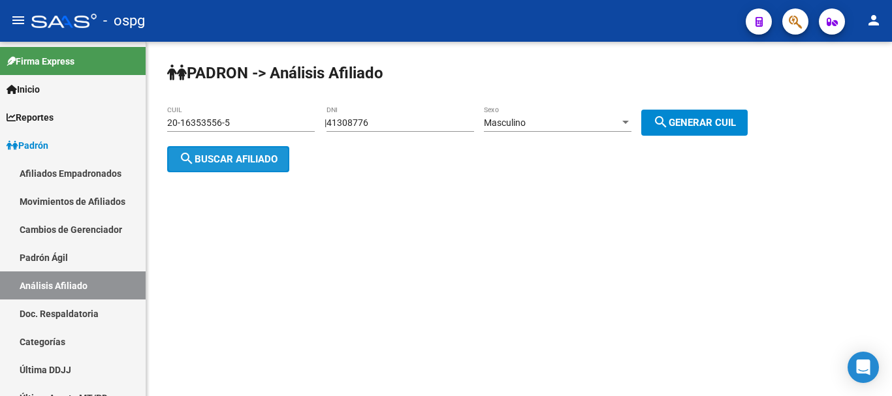
click at [264, 162] on span "search Buscar afiliado" at bounding box center [228, 159] width 99 height 12
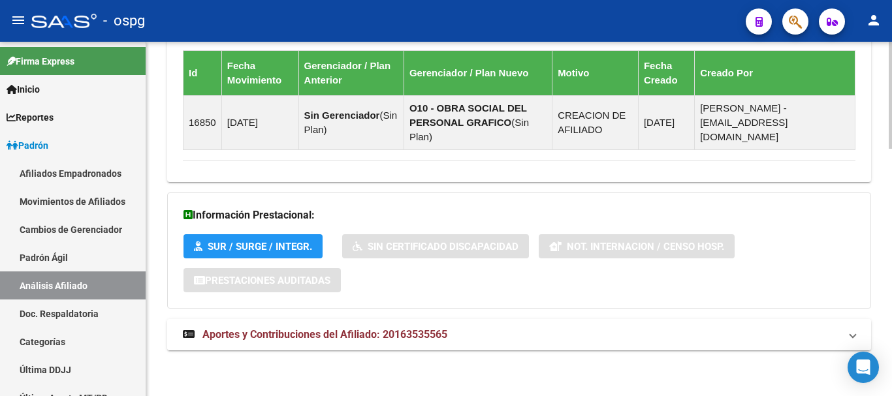
drag, startPoint x: 584, startPoint y: 328, endPoint x: 575, endPoint y: 328, distance: 9.2
click at [582, 328] on mat-panel-title "Aportes y Contribuciones del Afiliado: 20163535565" at bounding box center [511, 335] width 657 height 14
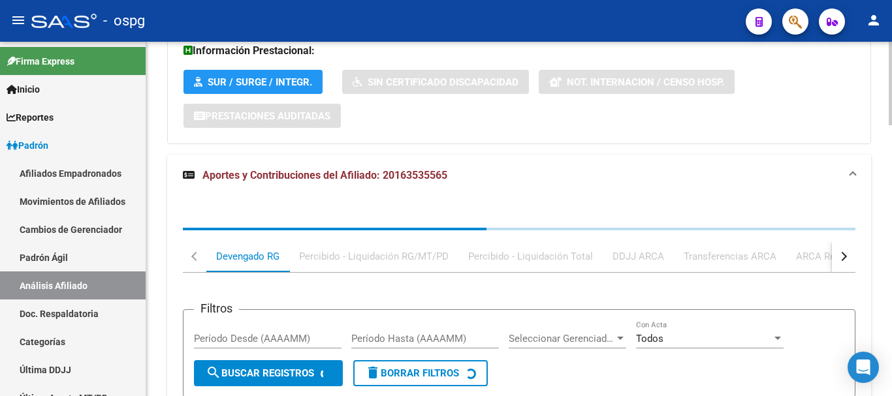
scroll to position [1152, 0]
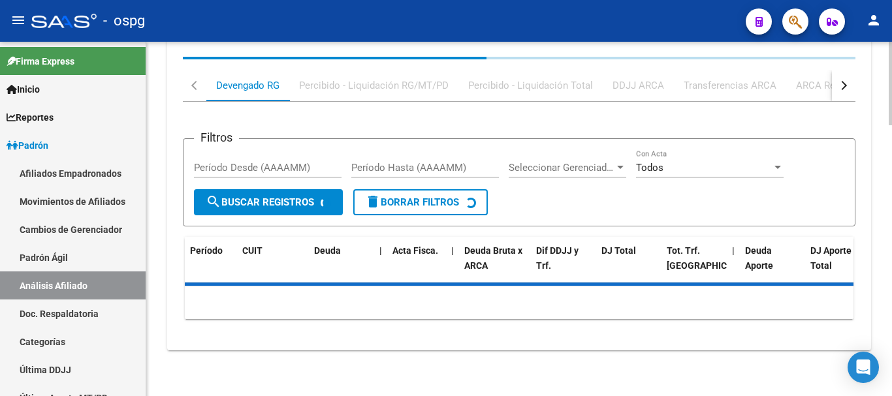
click at [842, 85] on div "button" at bounding box center [842, 85] width 9 height 9
click at [793, 89] on div "ARCA Relaciones Laborales" at bounding box center [765, 85] width 122 height 14
click at [783, 79] on div "ARCA Relaciones Laborales" at bounding box center [765, 85] width 122 height 14
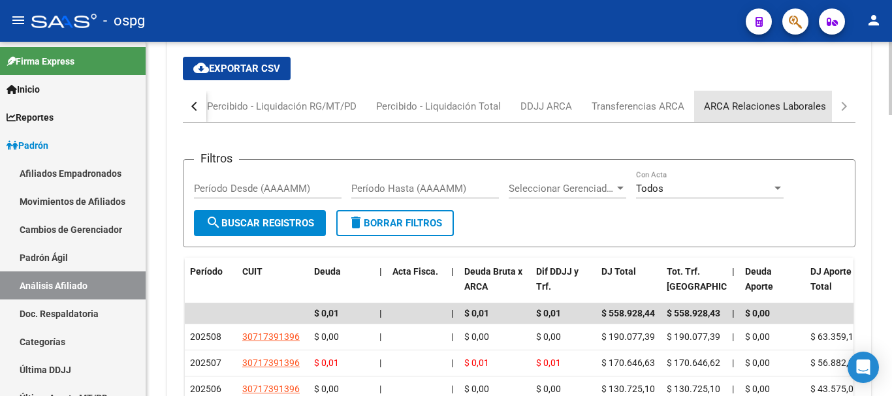
click at [765, 107] on div "ARCA Relaciones Laborales" at bounding box center [765, 106] width 122 height 14
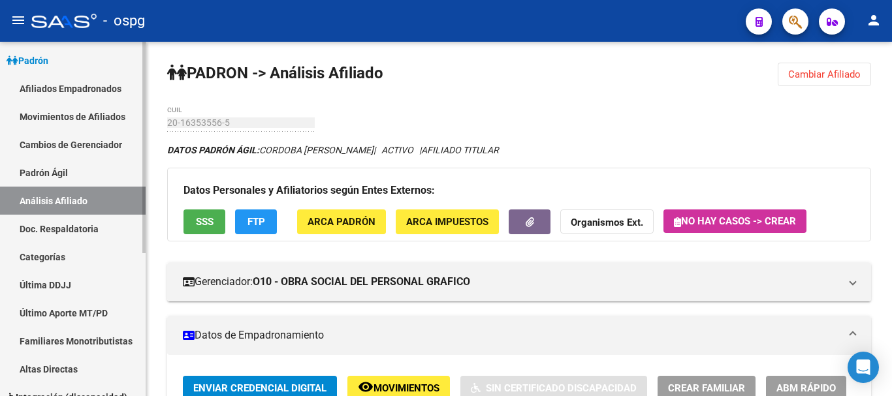
scroll to position [240, 0]
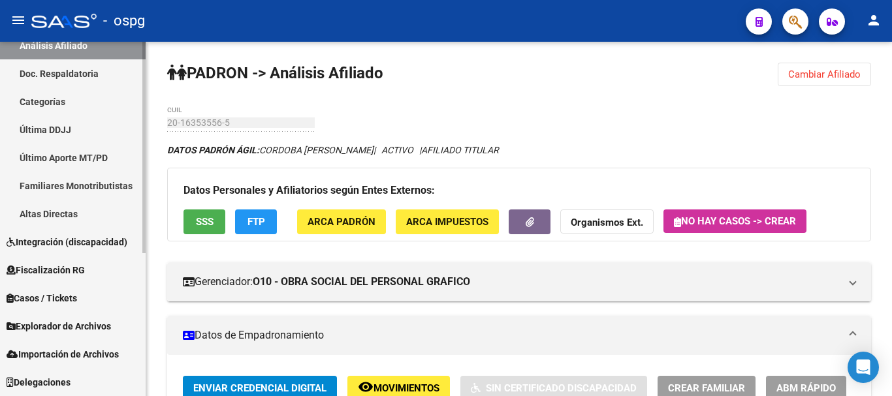
click at [79, 244] on span "Integración (discapacidad)" at bounding box center [67, 242] width 121 height 14
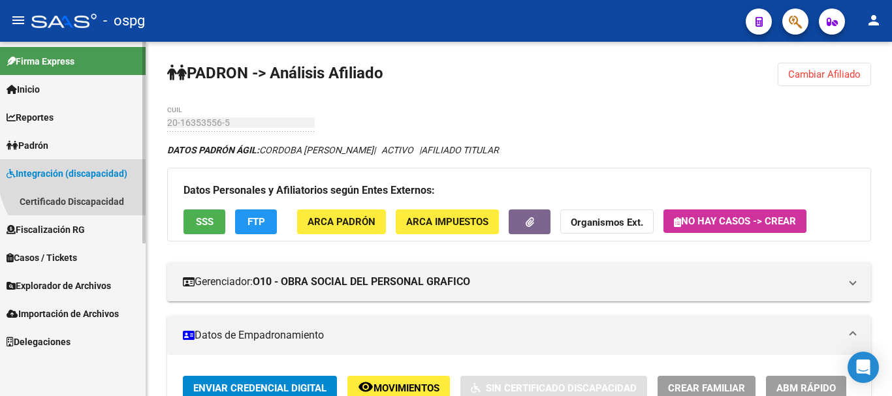
scroll to position [0, 0]
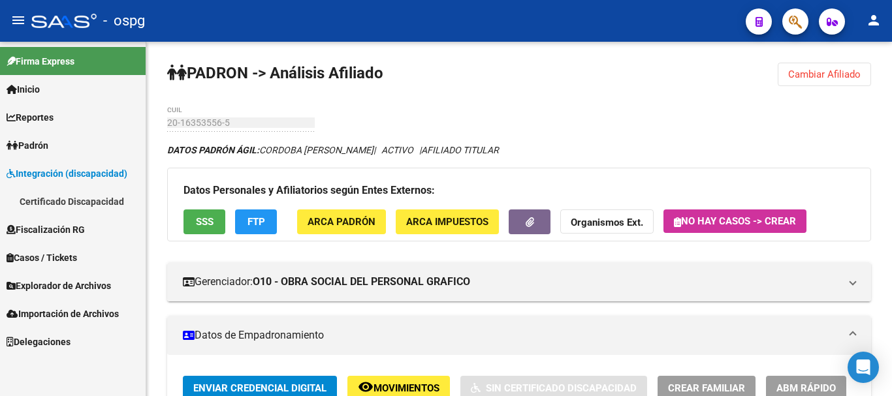
click at [95, 198] on link "Certificado Discapacidad" at bounding box center [73, 201] width 146 height 28
drag, startPoint x: 837, startPoint y: 76, endPoint x: 317, endPoint y: 177, distance: 529.3
click at [836, 76] on span "Cambiar Afiliado" at bounding box center [824, 75] width 72 height 12
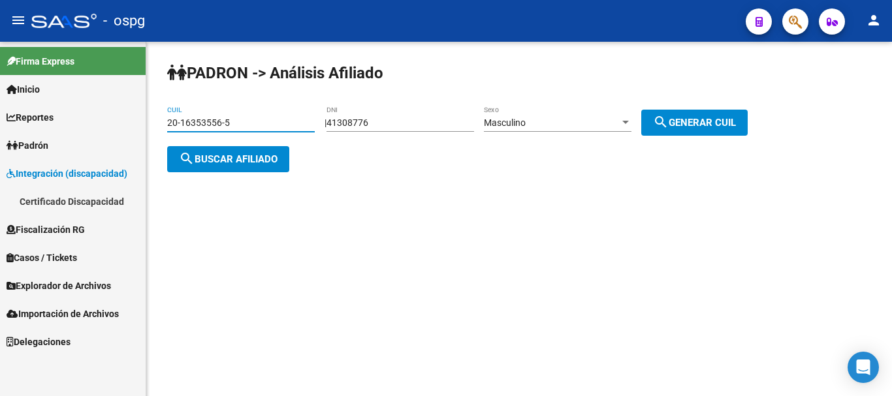
drag, startPoint x: 251, startPoint y: 120, endPoint x: 25, endPoint y: 101, distance: 227.3
click at [25, 101] on mat-sidenav-container "Firma Express Inicio Calendario SSS Instructivos Contacto OS Reportes Ingresos …" at bounding box center [446, 219] width 892 height 355
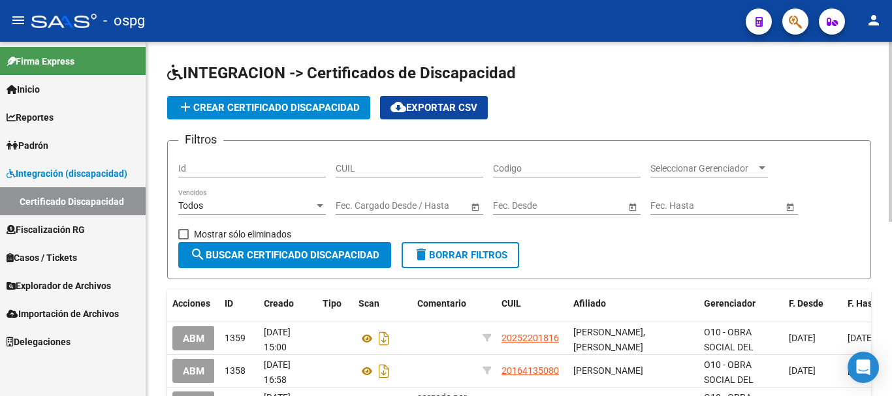
click at [76, 201] on link "Certificado Discapacidad" at bounding box center [73, 201] width 146 height 28
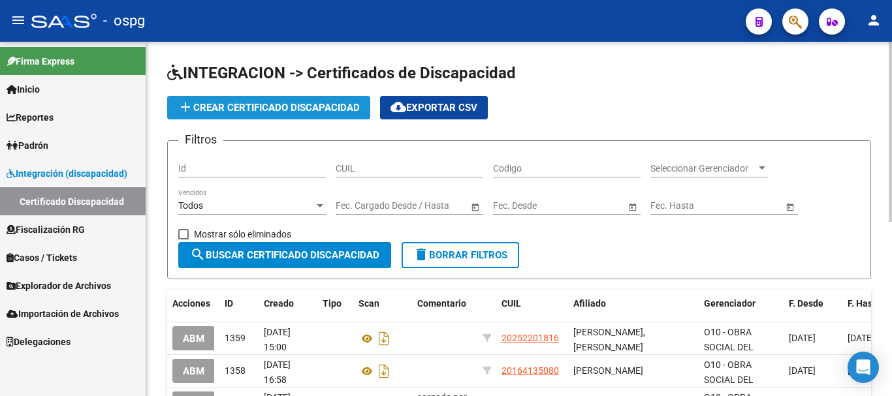
click at [230, 109] on span "add Crear Certificado Discapacidad" at bounding box center [269, 108] width 182 height 12
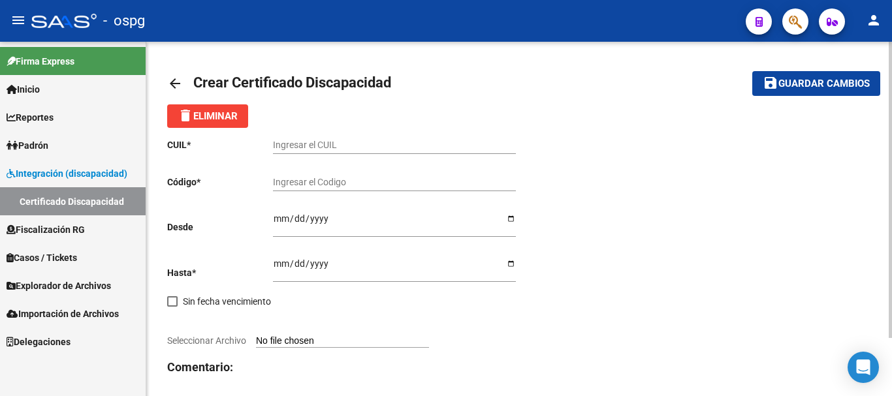
click at [315, 144] on input "Ingresar el CUIL" at bounding box center [394, 145] width 243 height 11
type input "23-92573574-4"
click at [356, 183] on input "Ingresar el Codigo" at bounding box center [394, 182] width 243 height 11
type input "5368736880"
click at [279, 216] on input "Ingresar fec. Desde" at bounding box center [394, 223] width 243 height 20
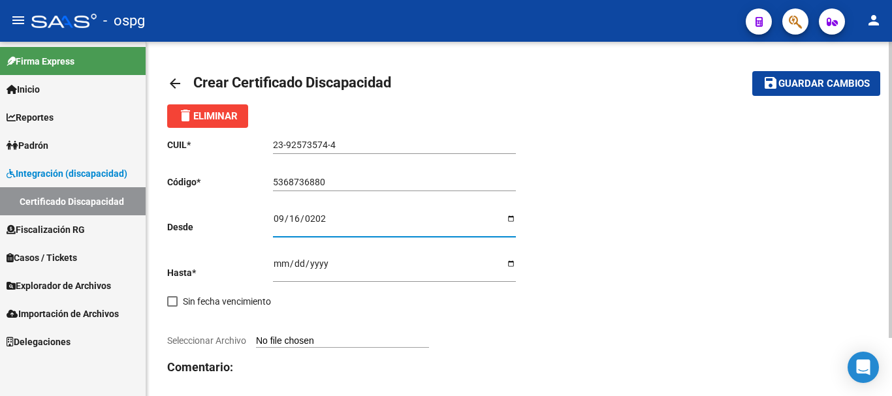
type input "[DATE]"
drag, startPoint x: 282, startPoint y: 264, endPoint x: 284, endPoint y: 270, distance: 6.8
click at [283, 266] on input "Ingresar fec. Hasta" at bounding box center [394, 269] width 243 height 20
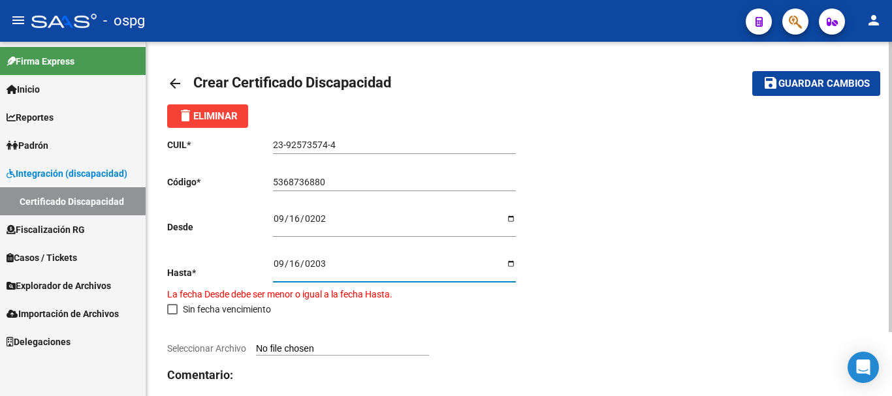
type input "[DATE]"
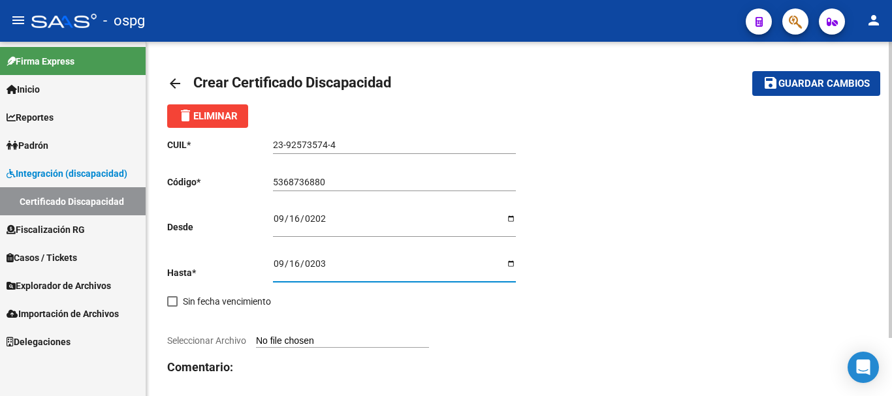
click at [310, 339] on input "Seleccionar Archivo" at bounding box center [342, 342] width 173 height 12
type input "C:\fakepath\20251008093348194.pdf"
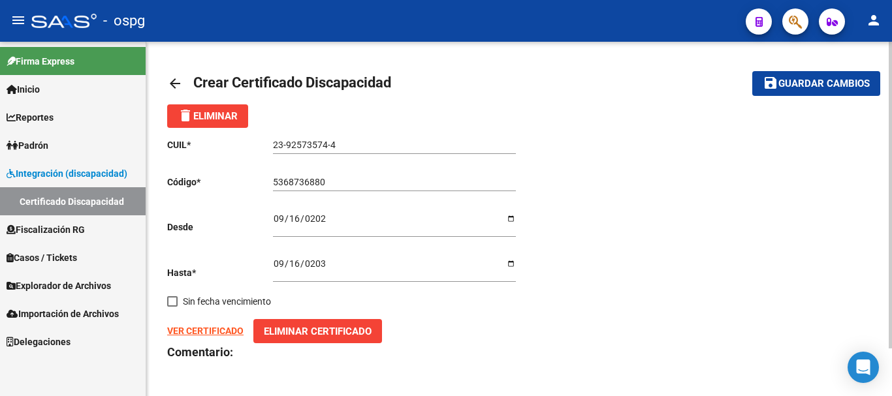
click at [212, 327] on strong "VER CERTIFICADO" at bounding box center [205, 331] width 76 height 10
click at [867, 76] on button "save Guardar cambios" at bounding box center [816, 83] width 128 height 24
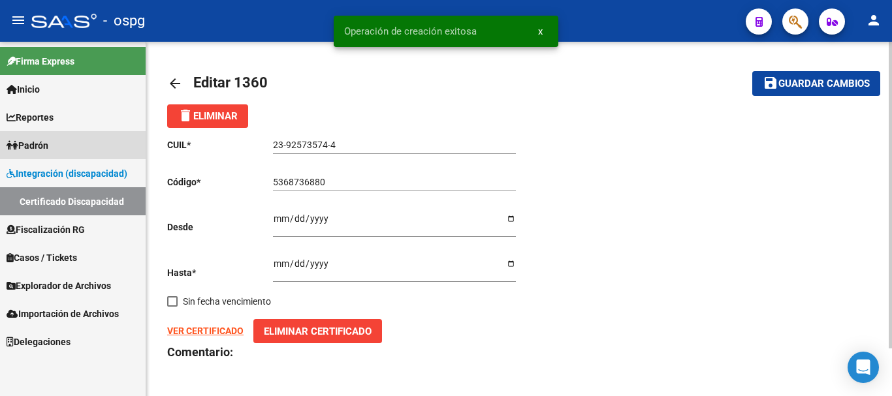
click at [48, 146] on span "Padrón" at bounding box center [28, 145] width 42 height 14
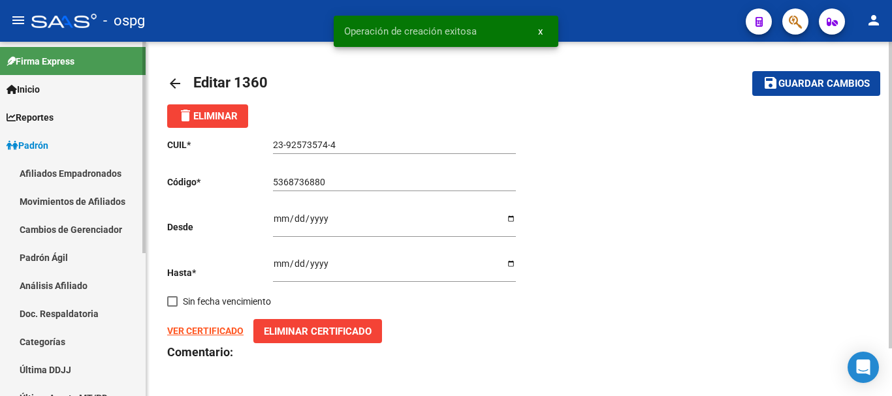
click at [52, 287] on link "Análisis Afiliado" at bounding box center [73, 286] width 146 height 28
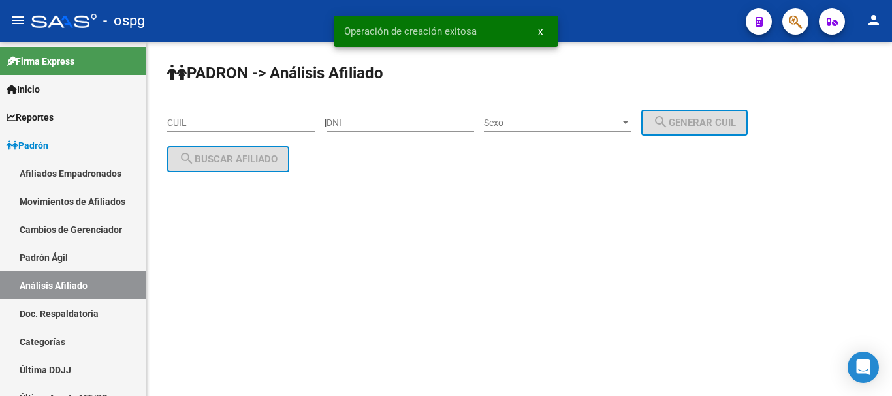
click at [208, 119] on input "CUIL" at bounding box center [241, 123] width 148 height 11
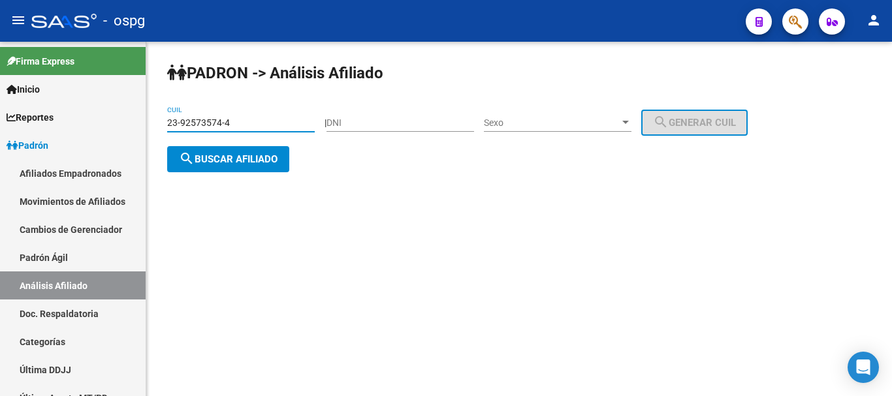
type input "23-92573574-4"
click at [218, 158] on span "search Buscar afiliado" at bounding box center [228, 159] width 99 height 12
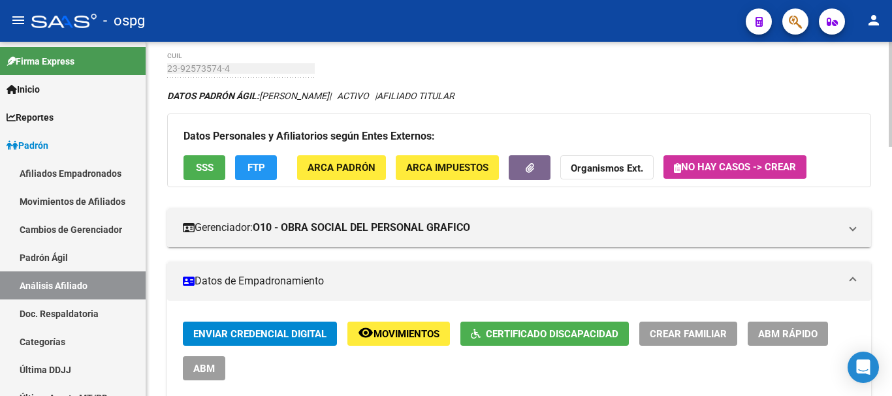
scroll to position [131, 0]
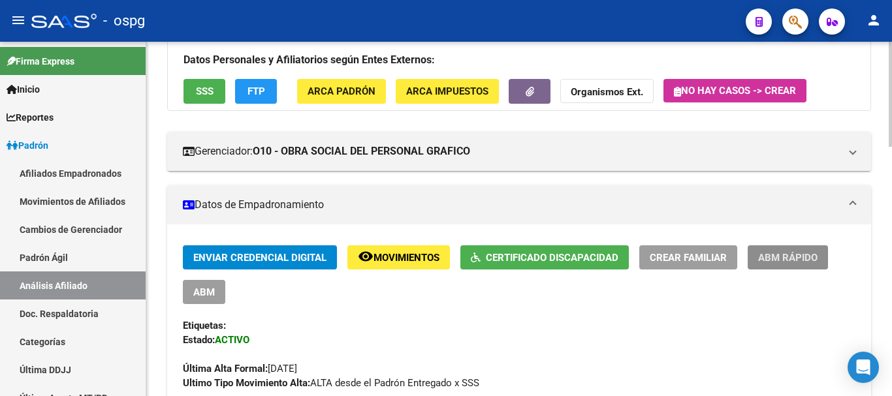
click at [791, 255] on span "ABM Rápido" at bounding box center [787, 258] width 59 height 12
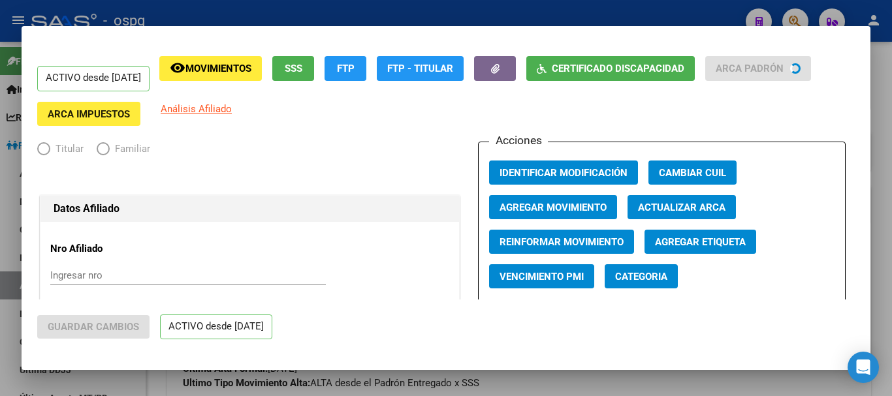
radio input "true"
type input "33-63761744-9"
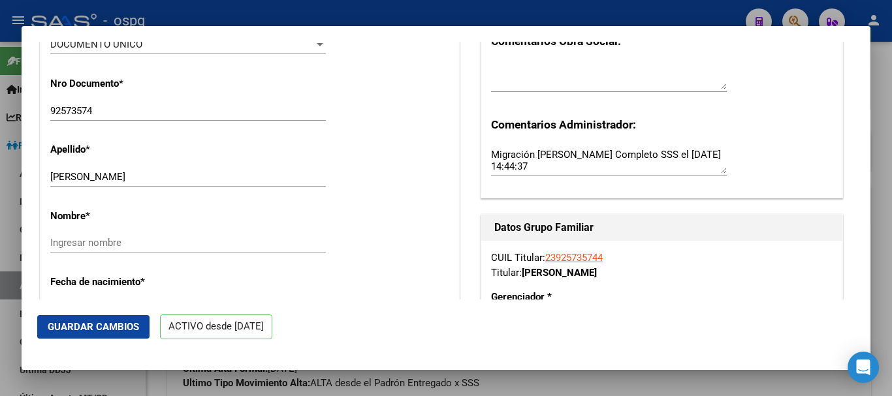
scroll to position [383, 0]
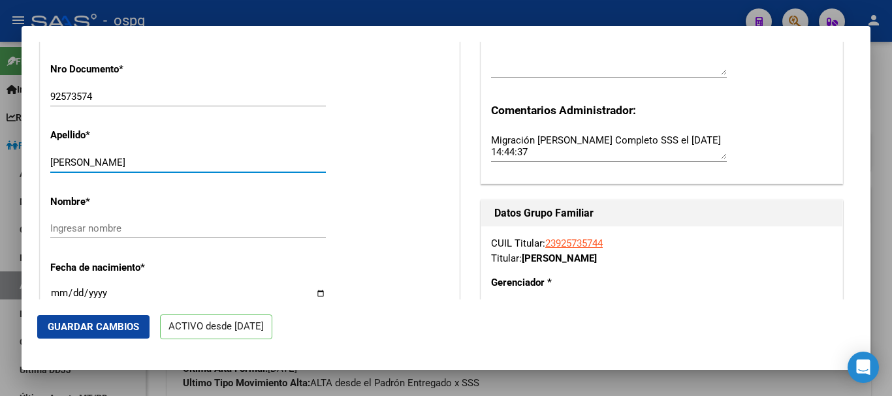
drag, startPoint x: 102, startPoint y: 164, endPoint x: 148, endPoint y: 167, distance: 45.2
click at [179, 173] on div "[PERSON_NAME] apellido" at bounding box center [188, 169] width 276 height 32
type input "TRINCADO,"
click at [86, 227] on input "Ingresar nombre" at bounding box center [188, 229] width 276 height 12
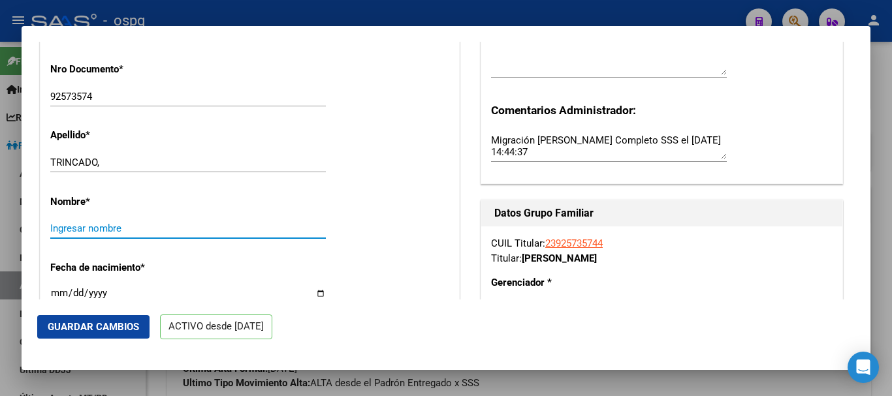
paste input "[PERSON_NAME] [PERSON_NAME]"
type input "[PERSON_NAME] [PERSON_NAME]"
click at [110, 164] on input "TRINCADO," at bounding box center [188, 163] width 276 height 12
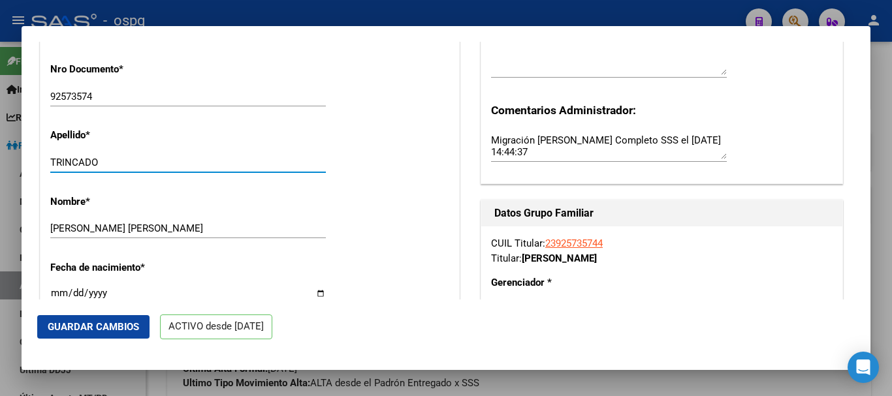
type input "TRINCADO"
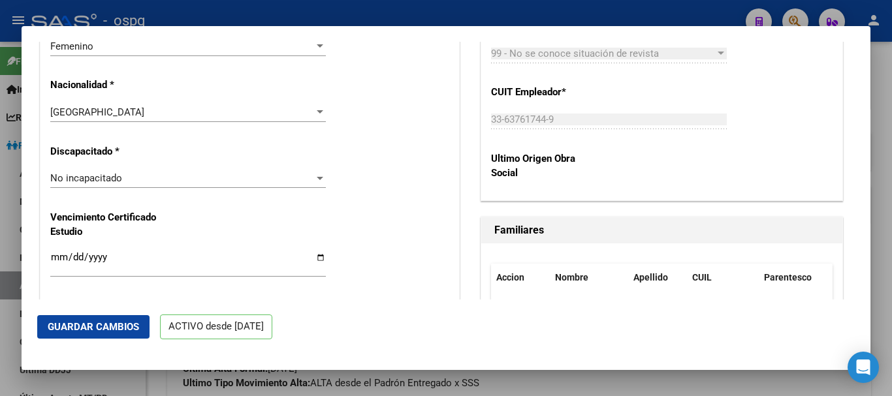
scroll to position [840, 0]
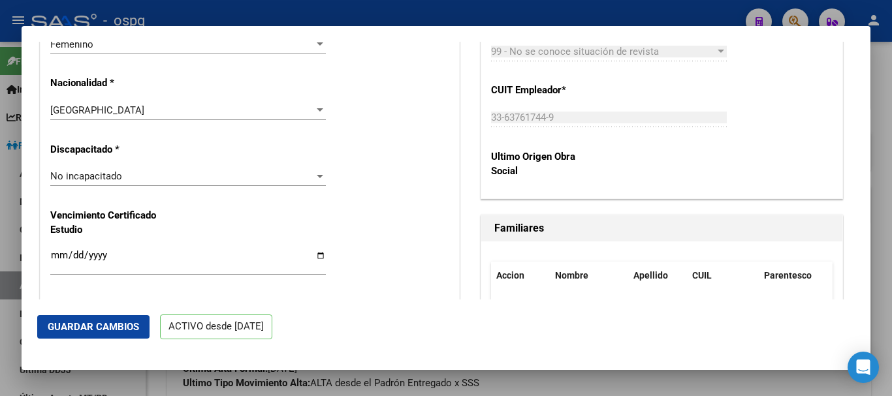
click at [113, 180] on span "No incapacitado" at bounding box center [86, 176] width 72 height 12
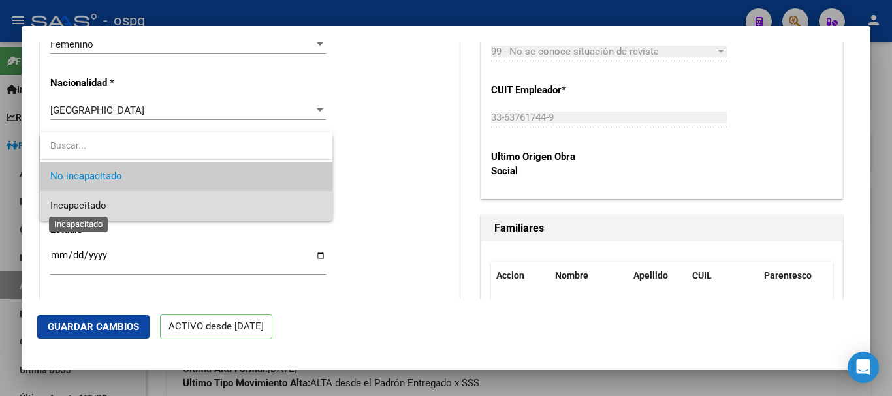
click at [106, 202] on span "Incapacitado" at bounding box center [78, 206] width 56 height 12
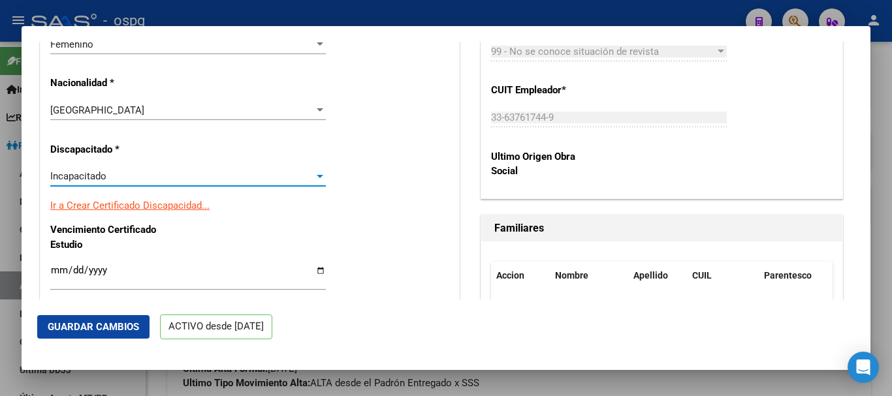
click at [95, 323] on span "Guardar Cambios" at bounding box center [93, 327] width 91 height 12
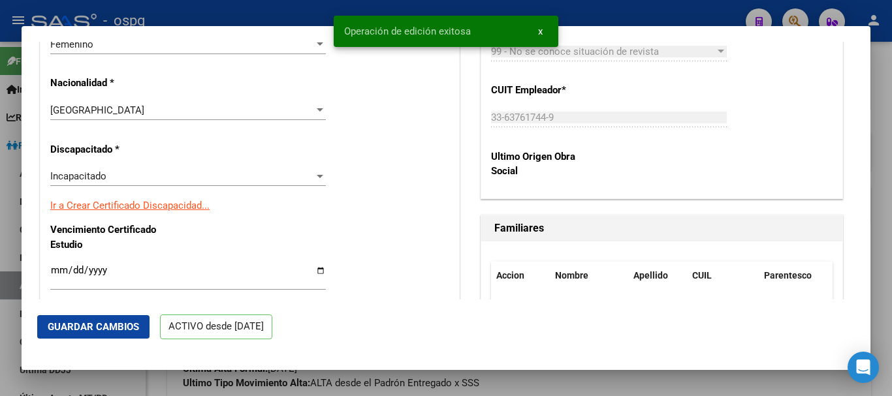
click at [886, 102] on div at bounding box center [446, 198] width 892 height 396
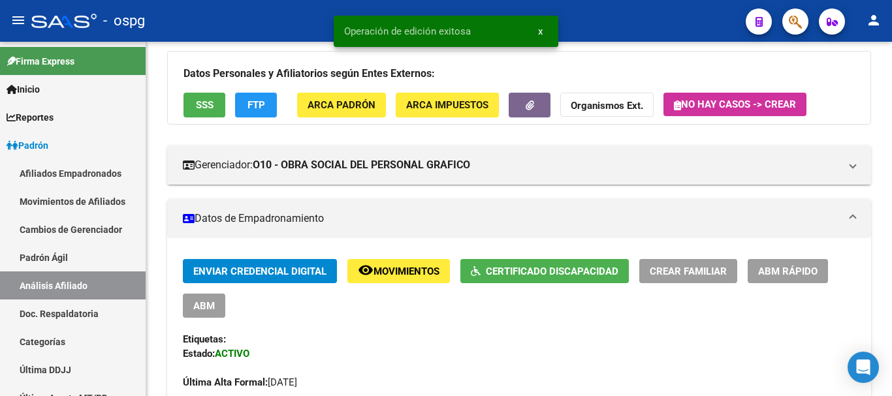
scroll to position [0, 0]
